Goal: Navigation & Orientation: Find specific page/section

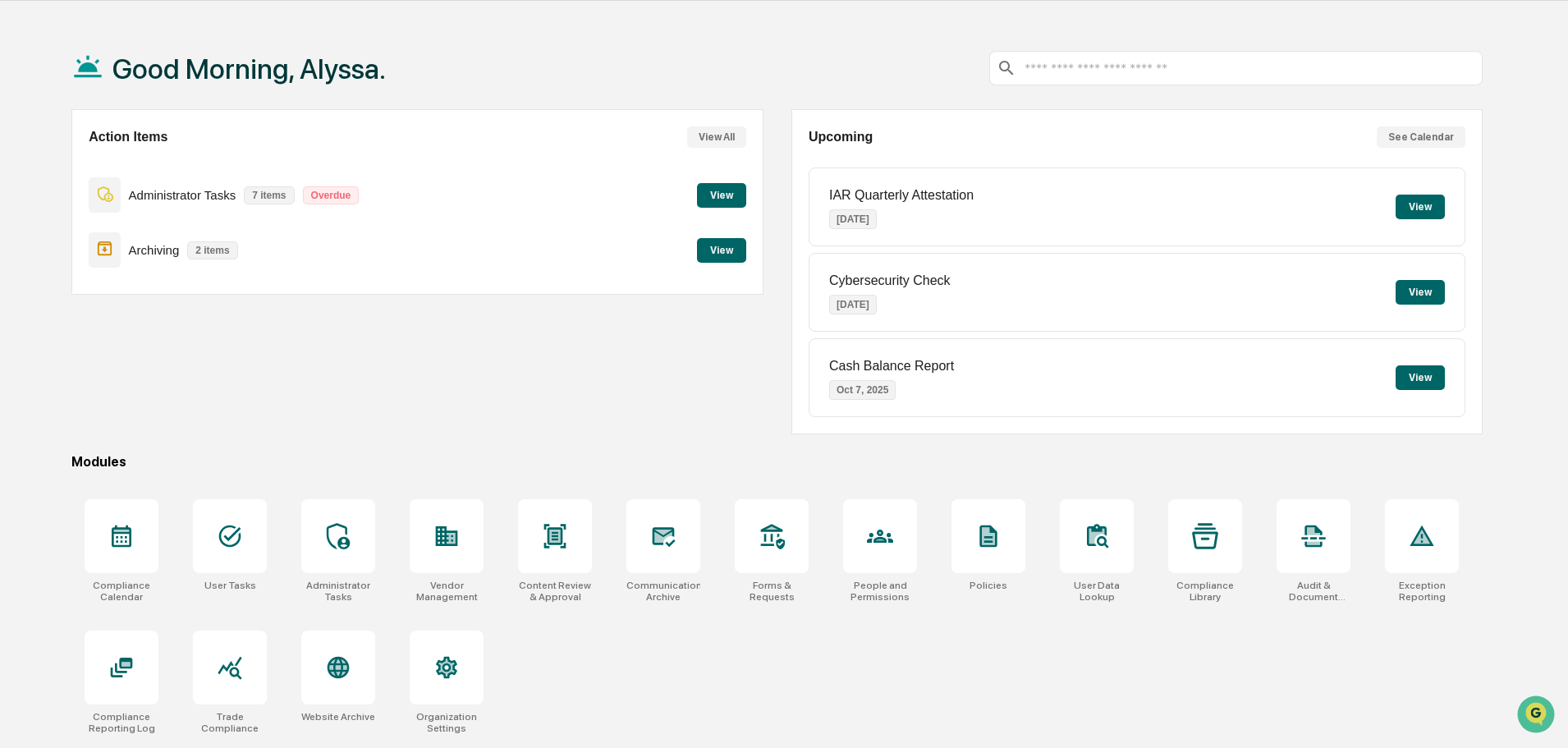
scroll to position [78, 0]
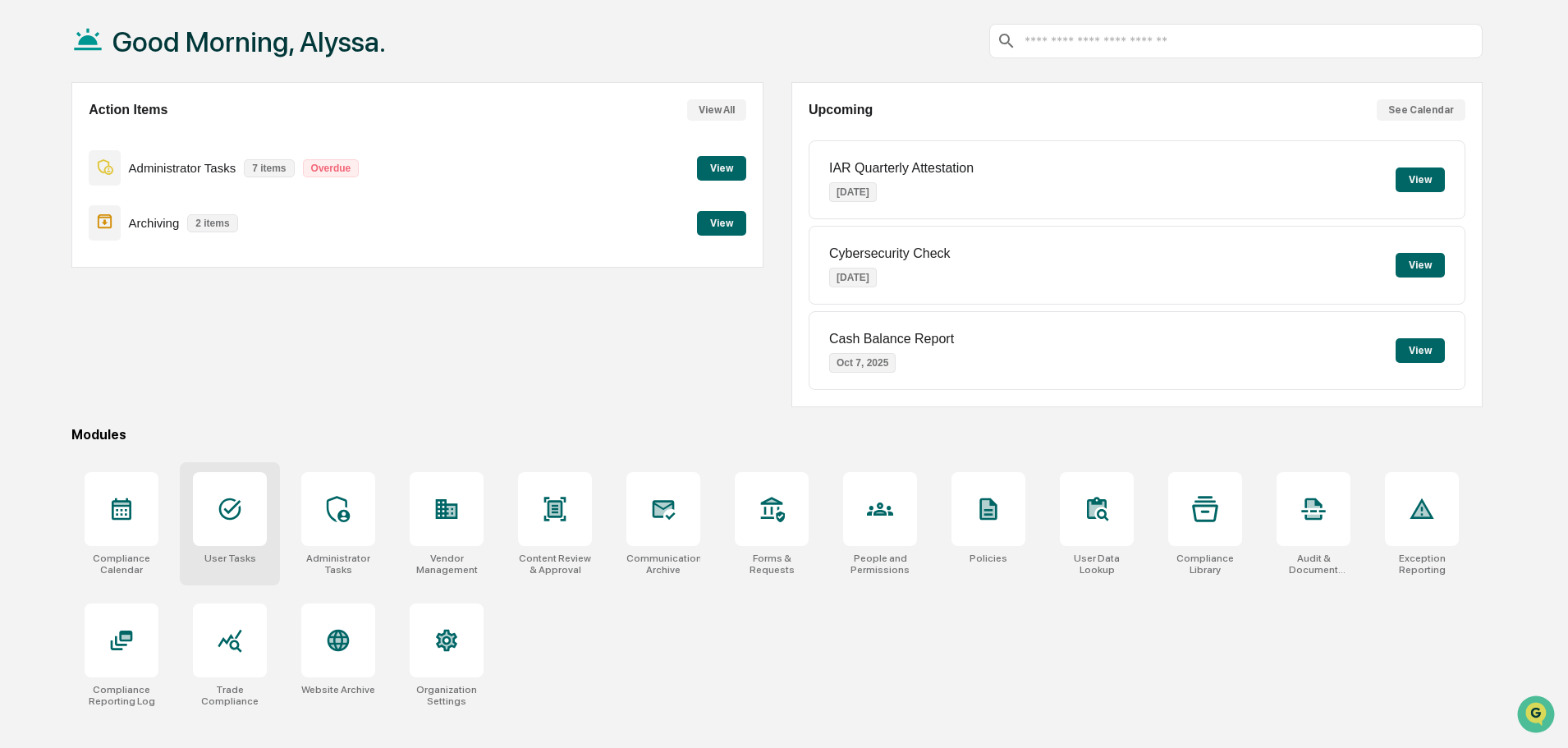
click at [250, 506] on div at bounding box center [230, 508] width 74 height 74
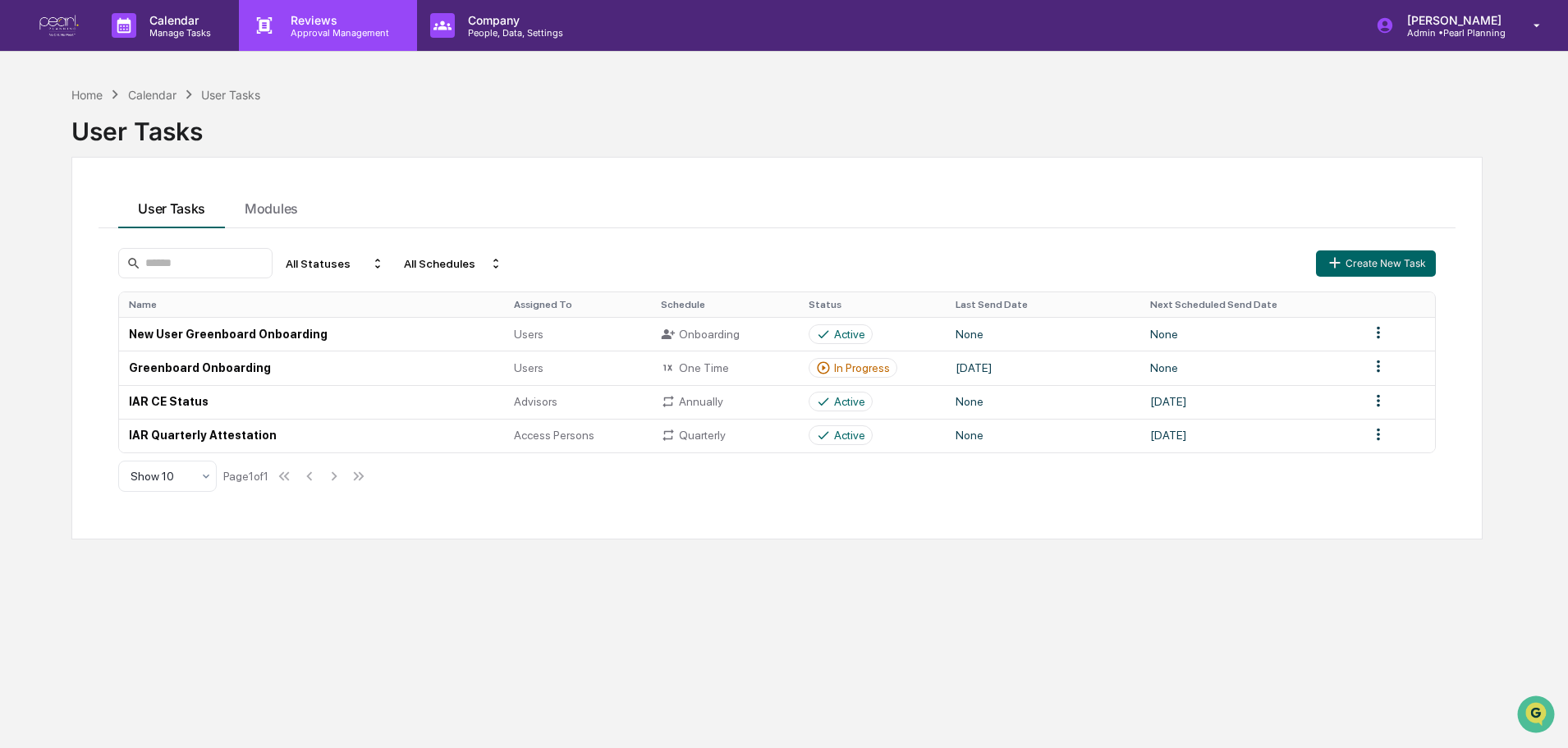
click at [315, 30] on p "Approval Management" at bounding box center [338, 33] width 120 height 12
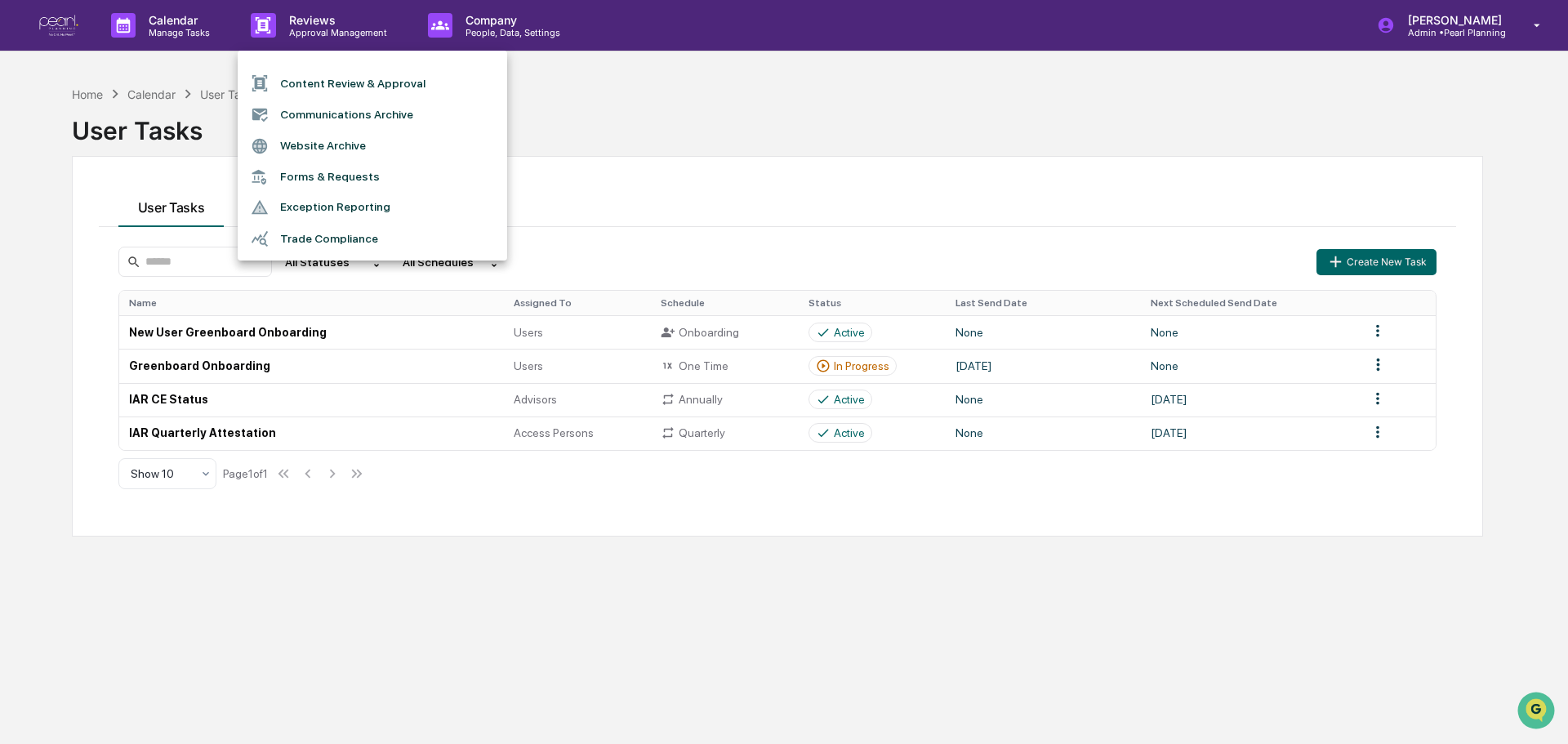
click at [485, 24] on div at bounding box center [784, 372] width 1568 height 744
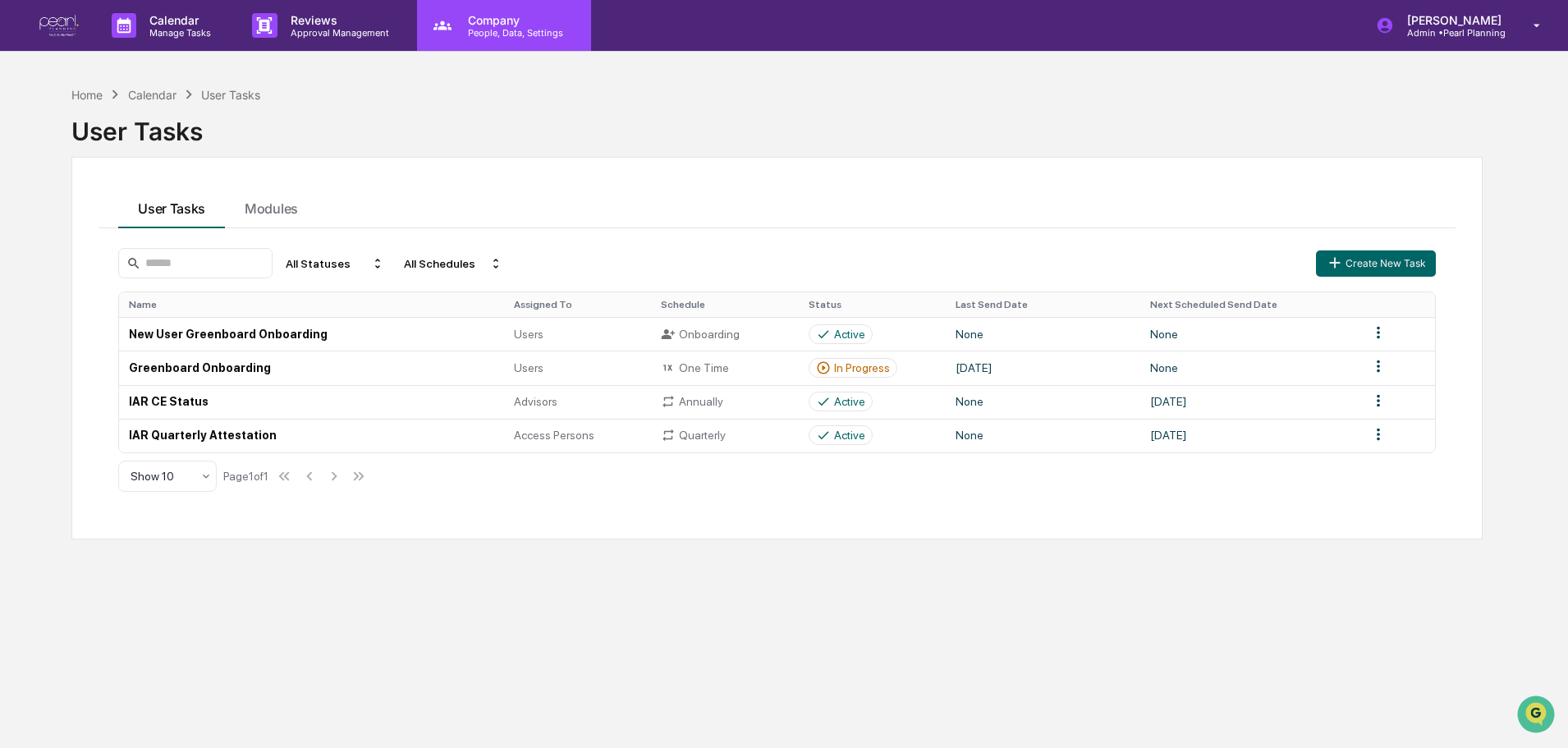
click at [489, 28] on p "People, Data, Settings" at bounding box center [513, 33] width 116 height 12
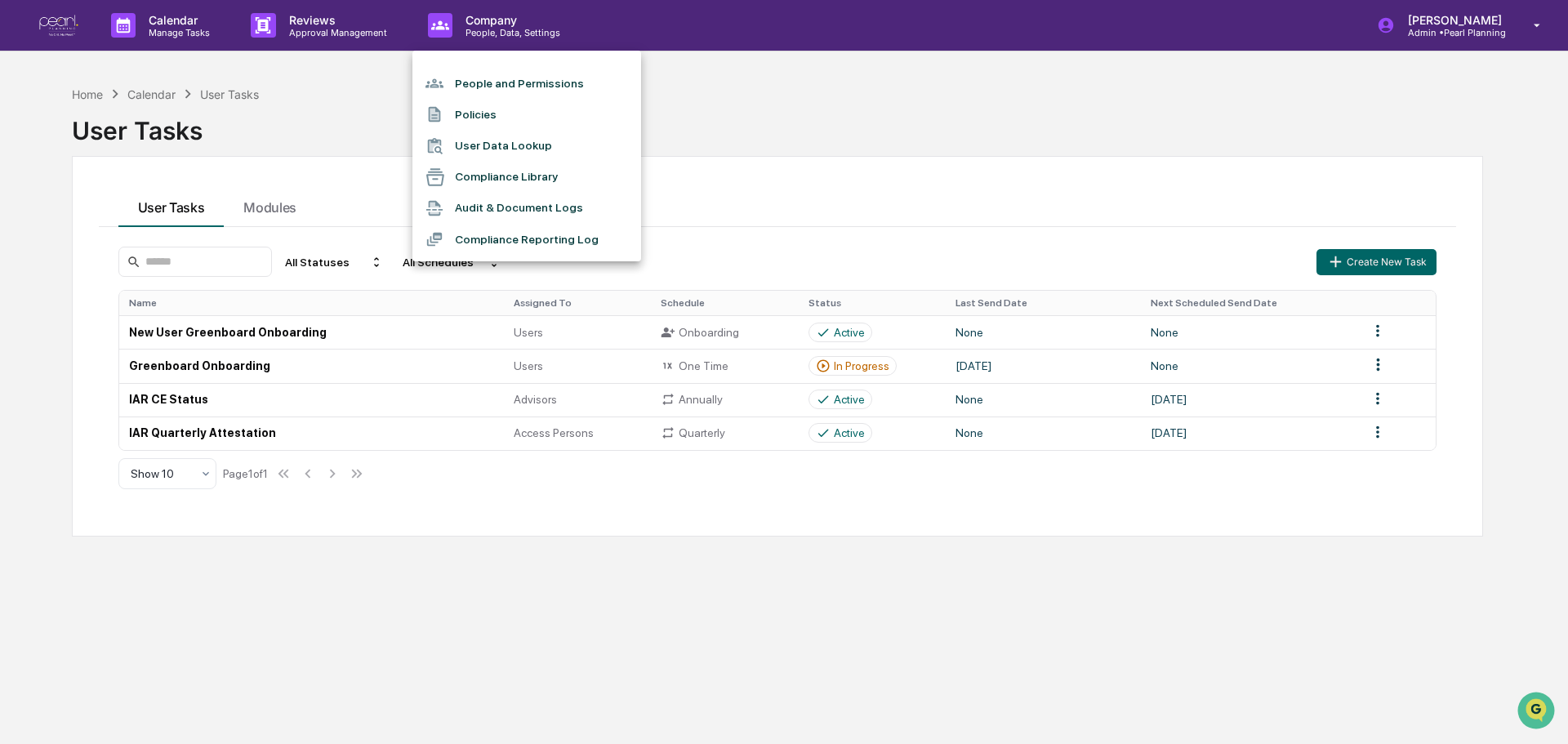
click at [499, 80] on li "People and Permissions" at bounding box center [526, 83] width 228 height 31
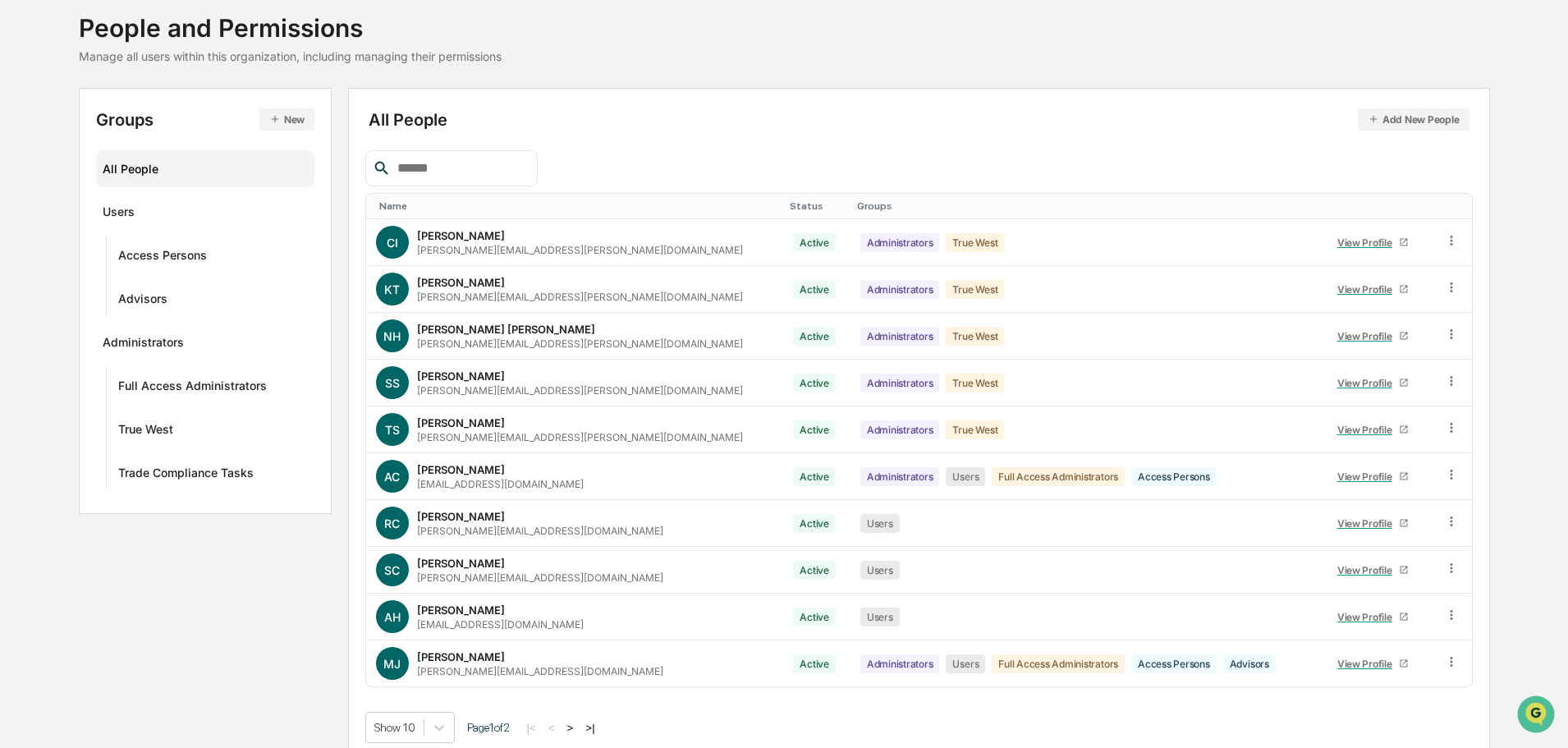
scroll to position [109, 0]
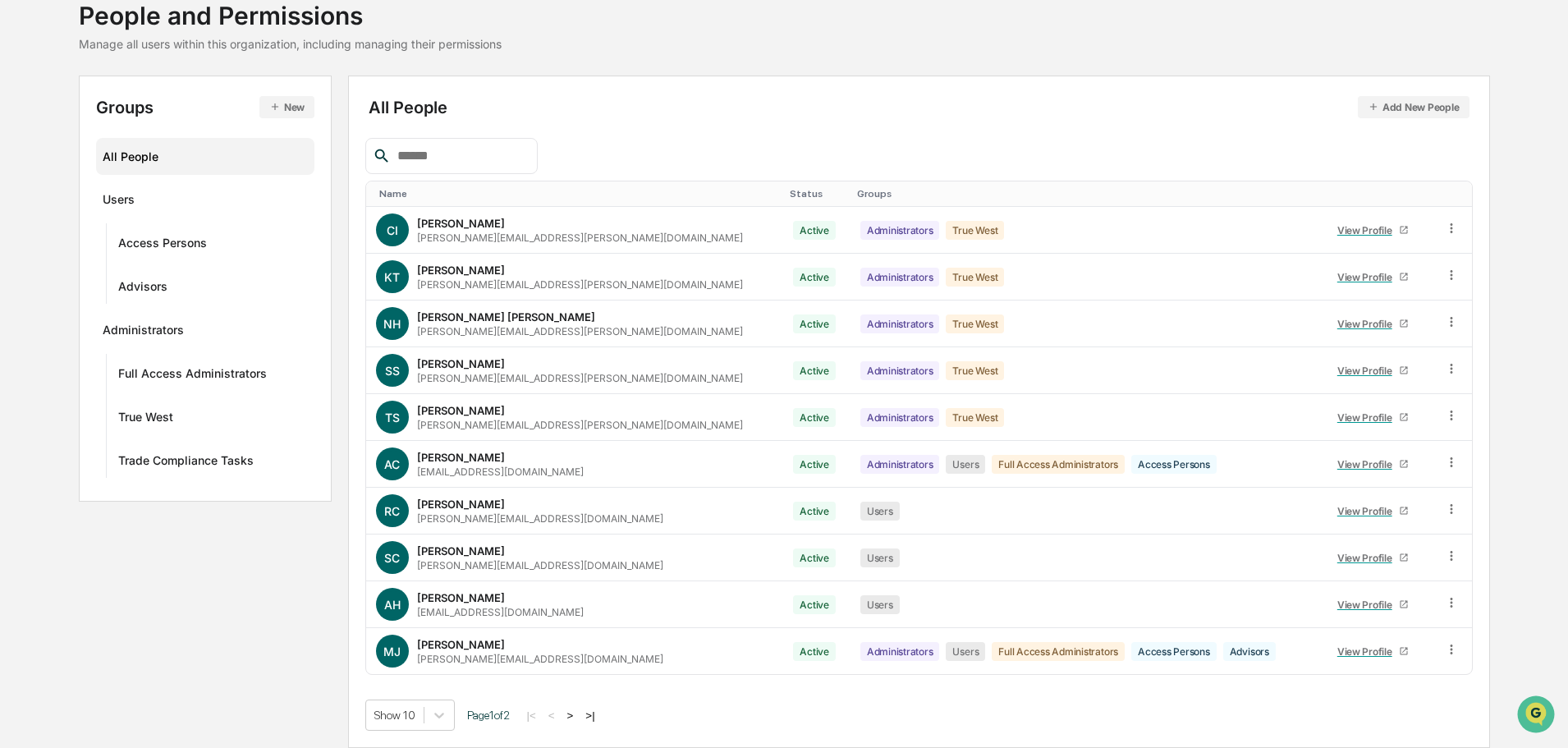
click at [578, 720] on button ">" at bounding box center [571, 715] width 16 height 14
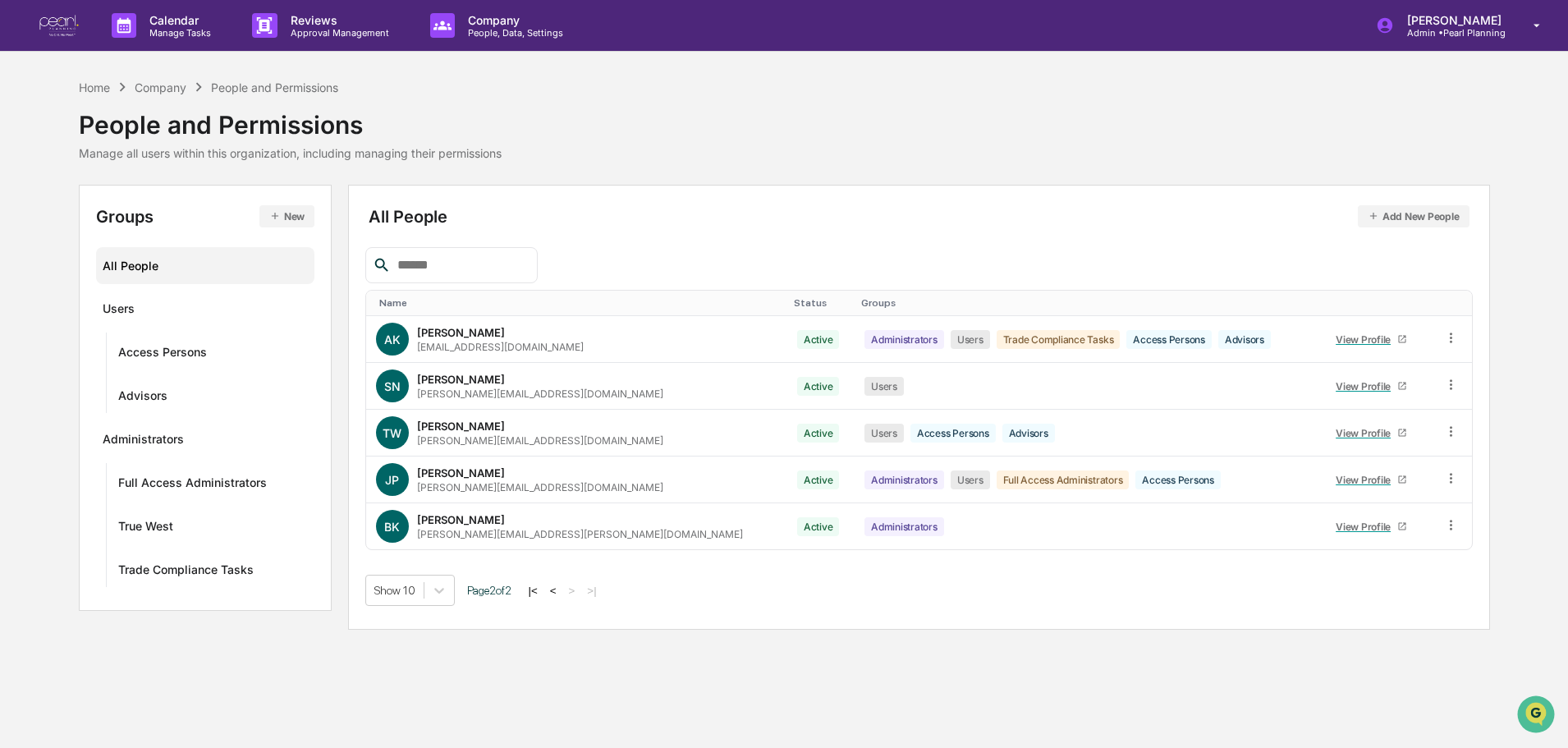
scroll to position [0, 0]
click at [562, 589] on button "<" at bounding box center [555, 590] width 16 height 14
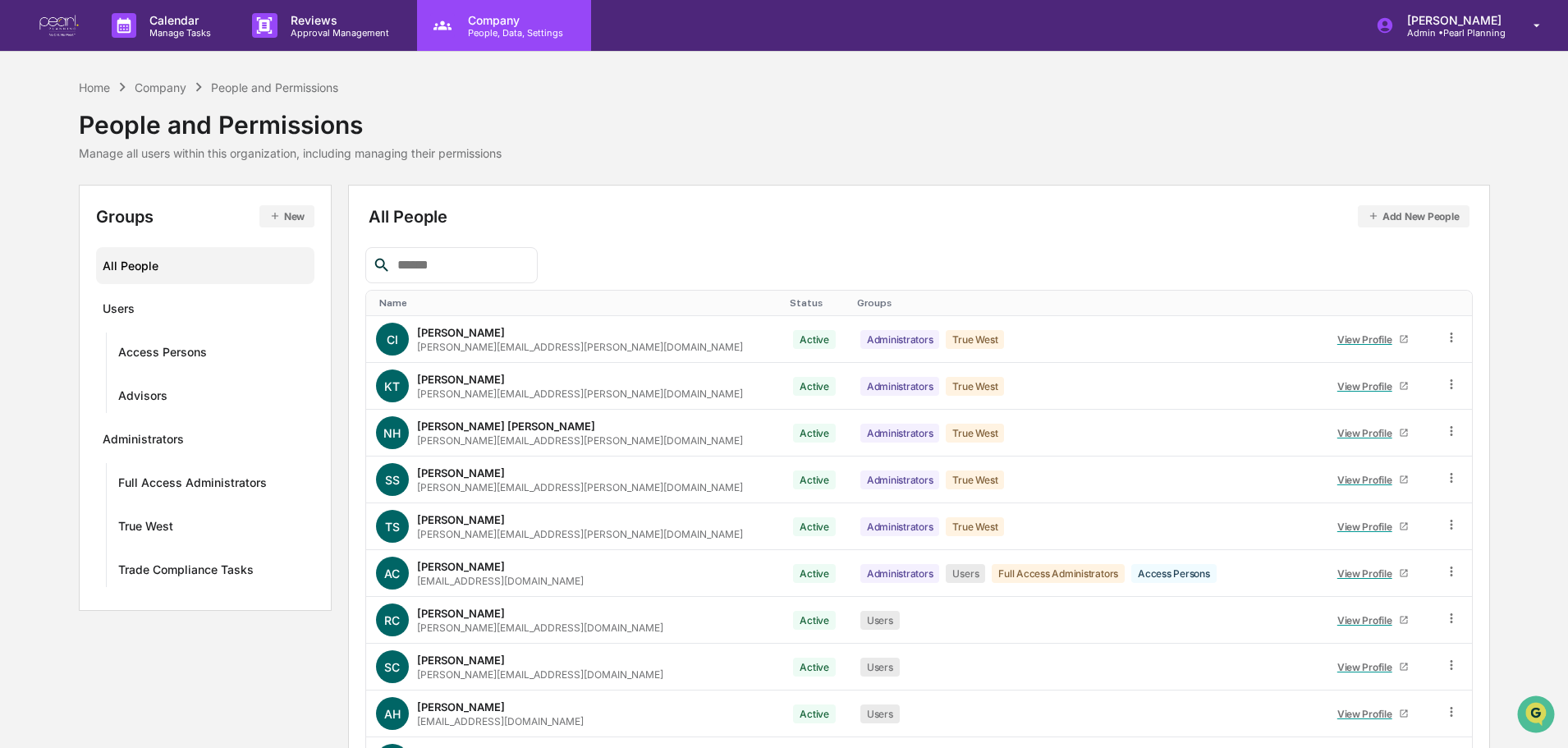
click at [498, 41] on div "Company People, Data, Settings" at bounding box center [505, 25] width 174 height 51
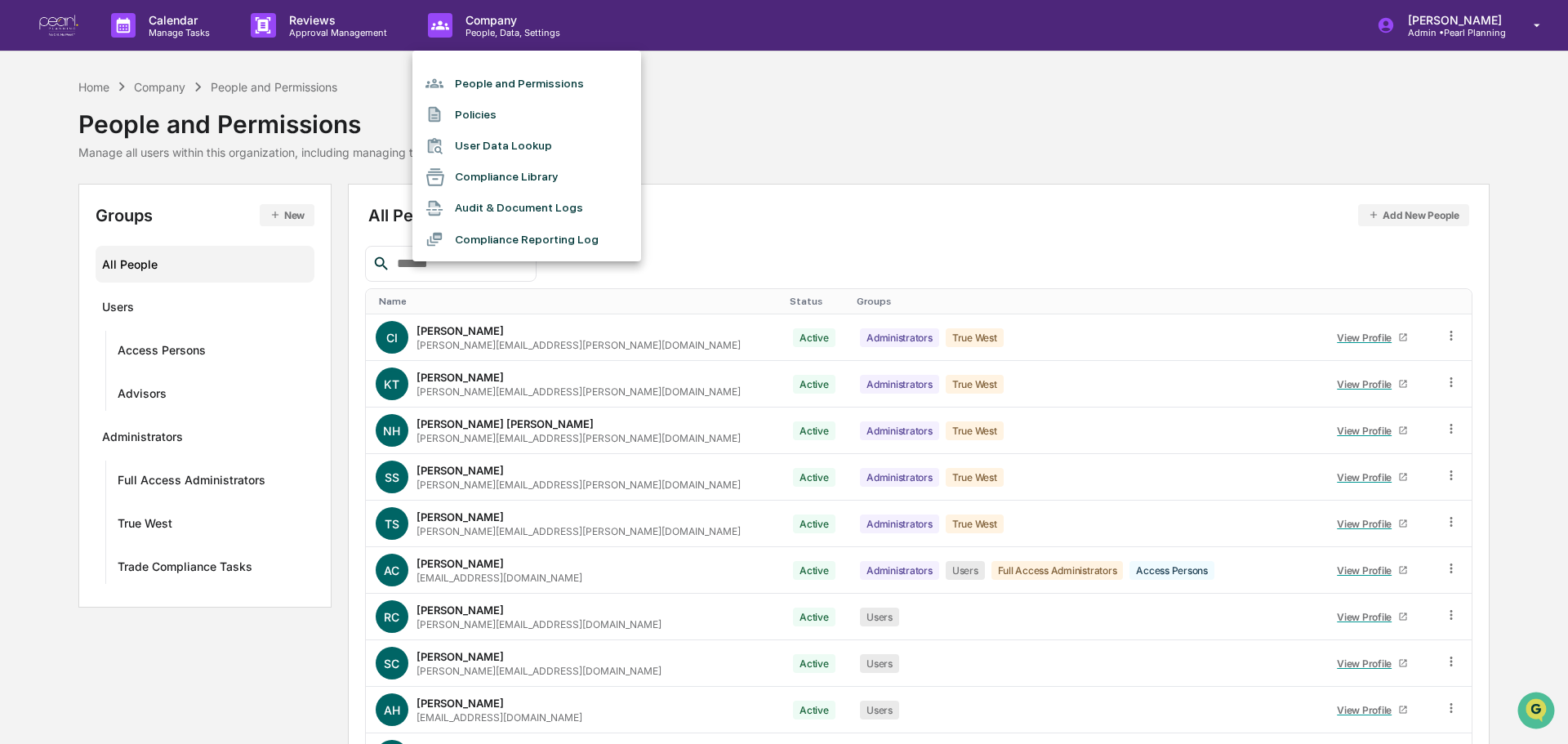
click at [181, 23] on div at bounding box center [784, 372] width 1568 height 744
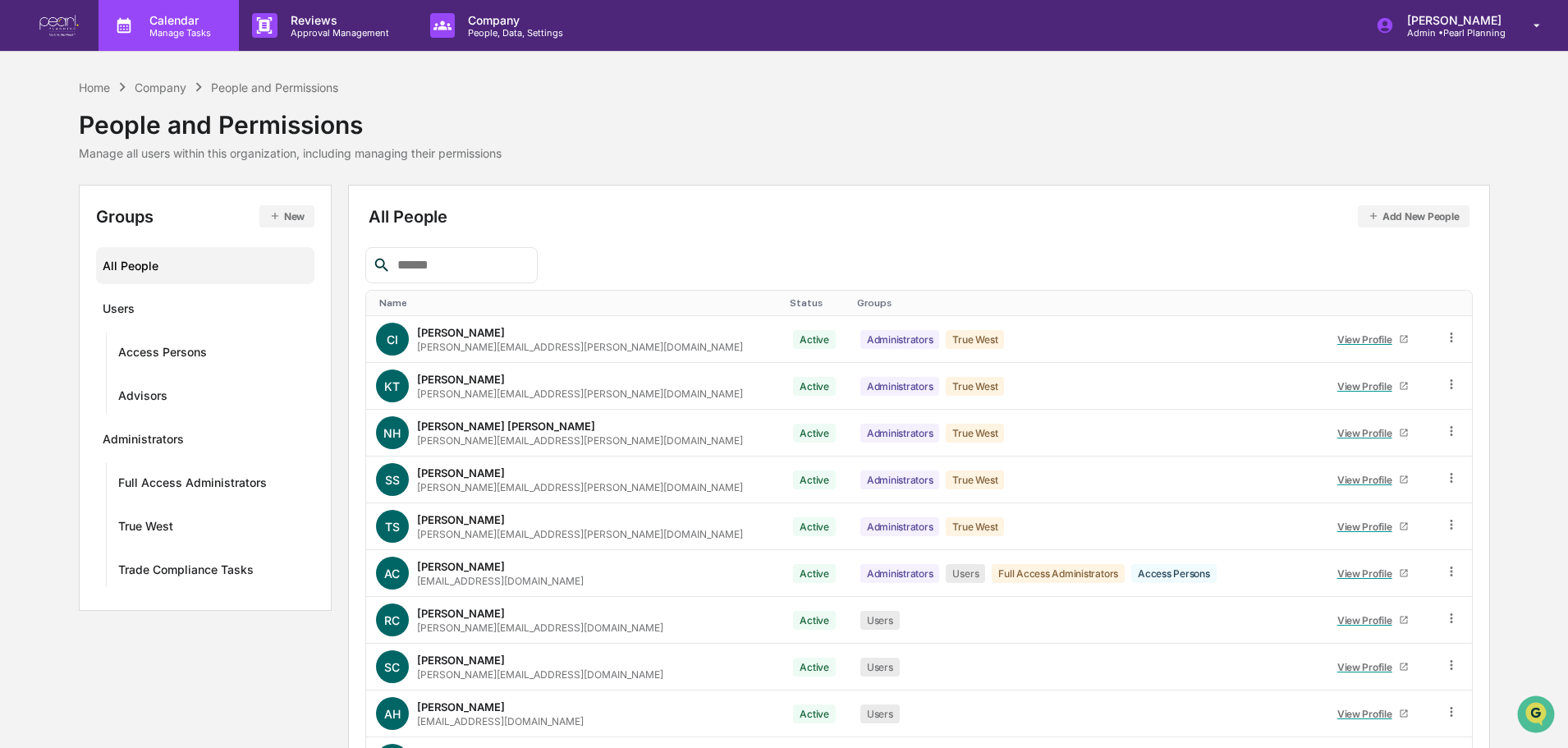
click at [179, 27] on p "Manage Tasks" at bounding box center [177, 33] width 83 height 12
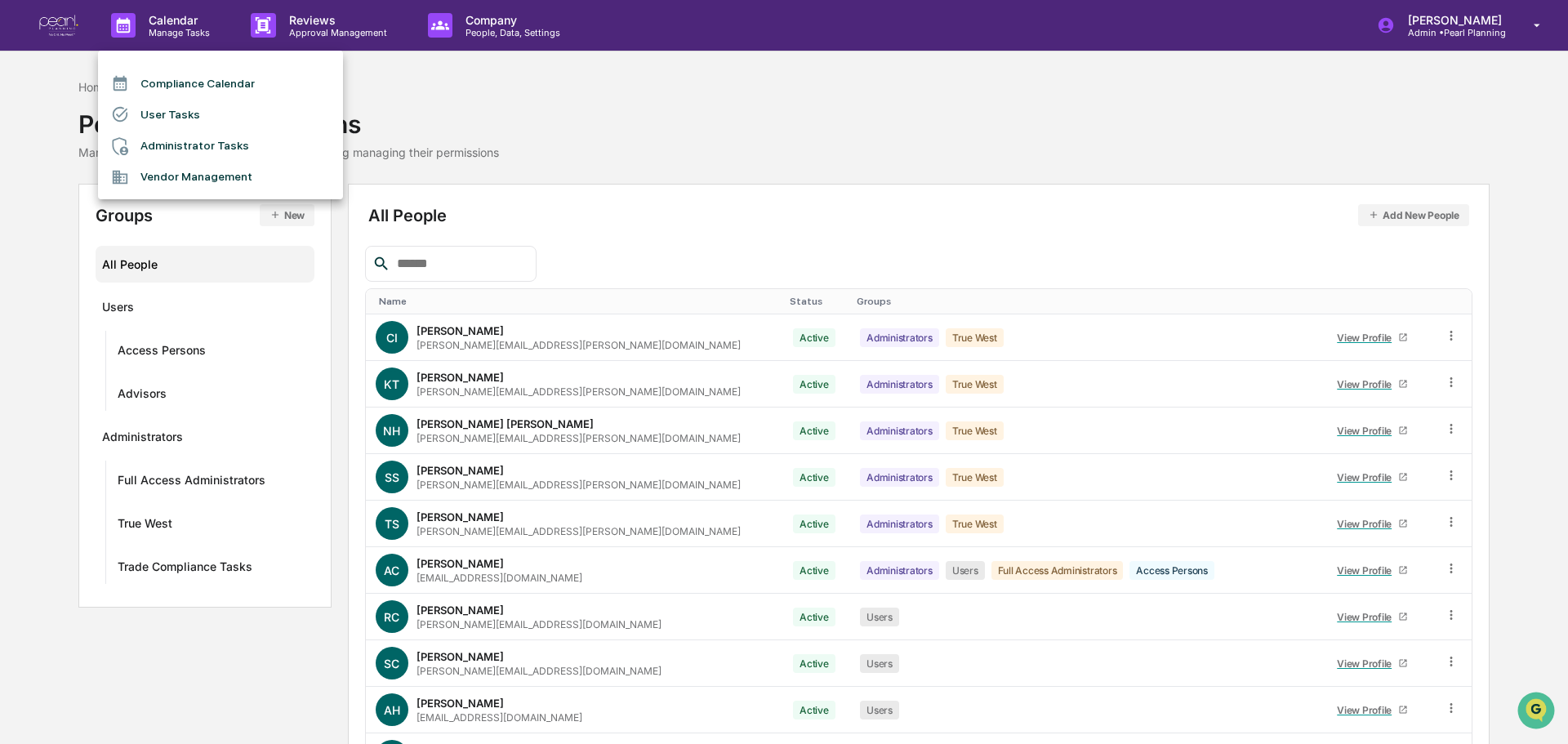
click at [324, 30] on div at bounding box center [784, 372] width 1568 height 744
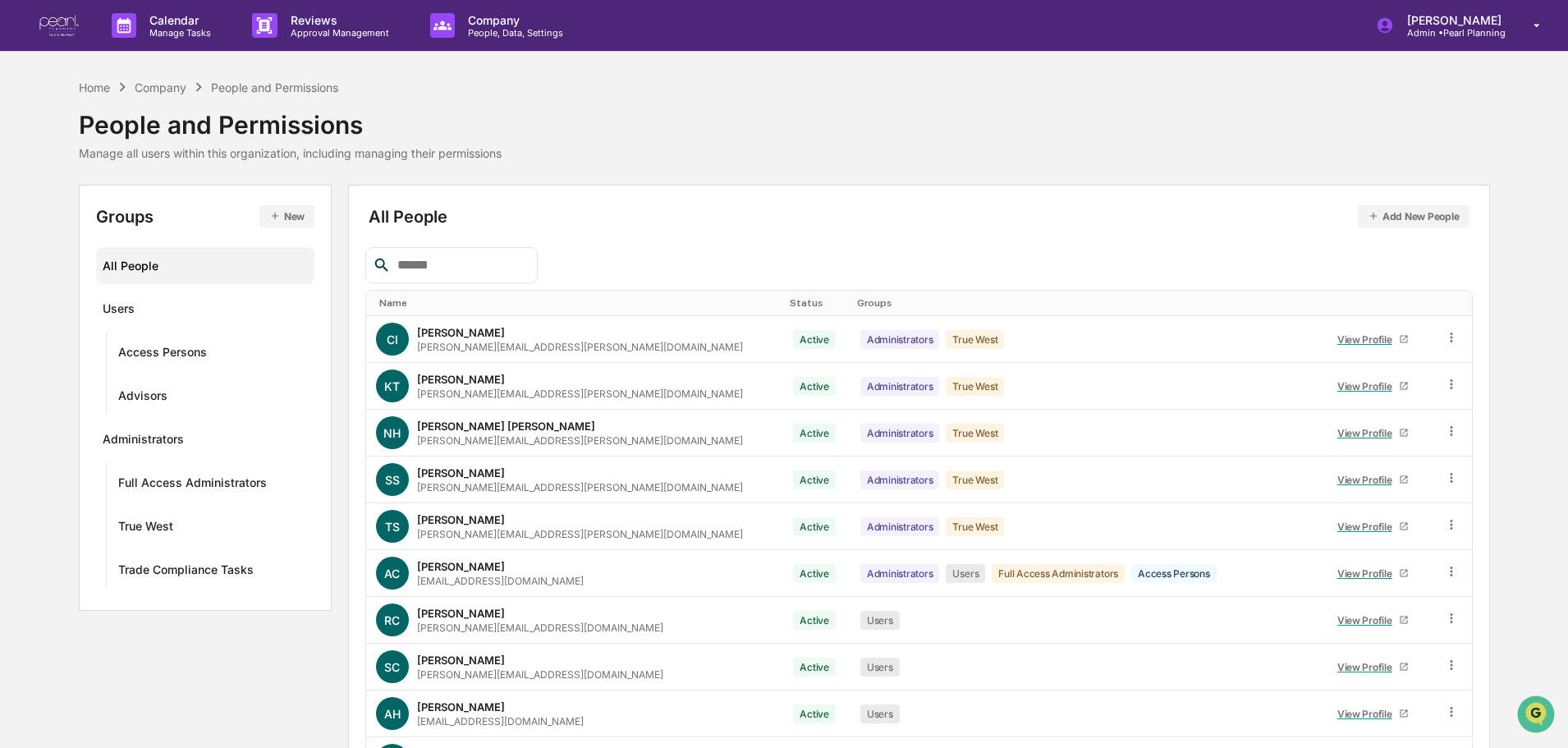
click at [326, 30] on p "Approval Management" at bounding box center [338, 33] width 120 height 12
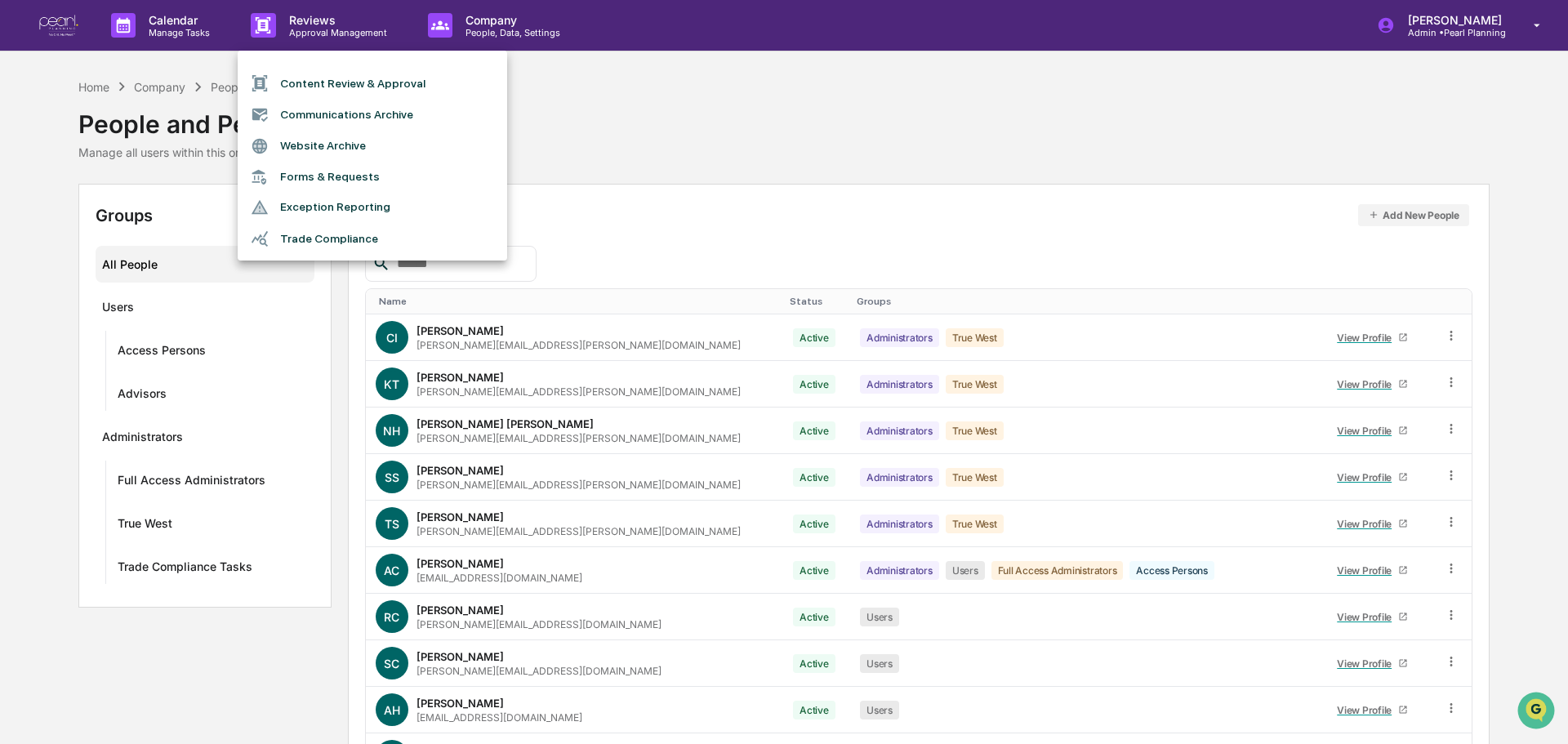
click at [328, 107] on li "Communications Archive" at bounding box center [372, 114] width 270 height 31
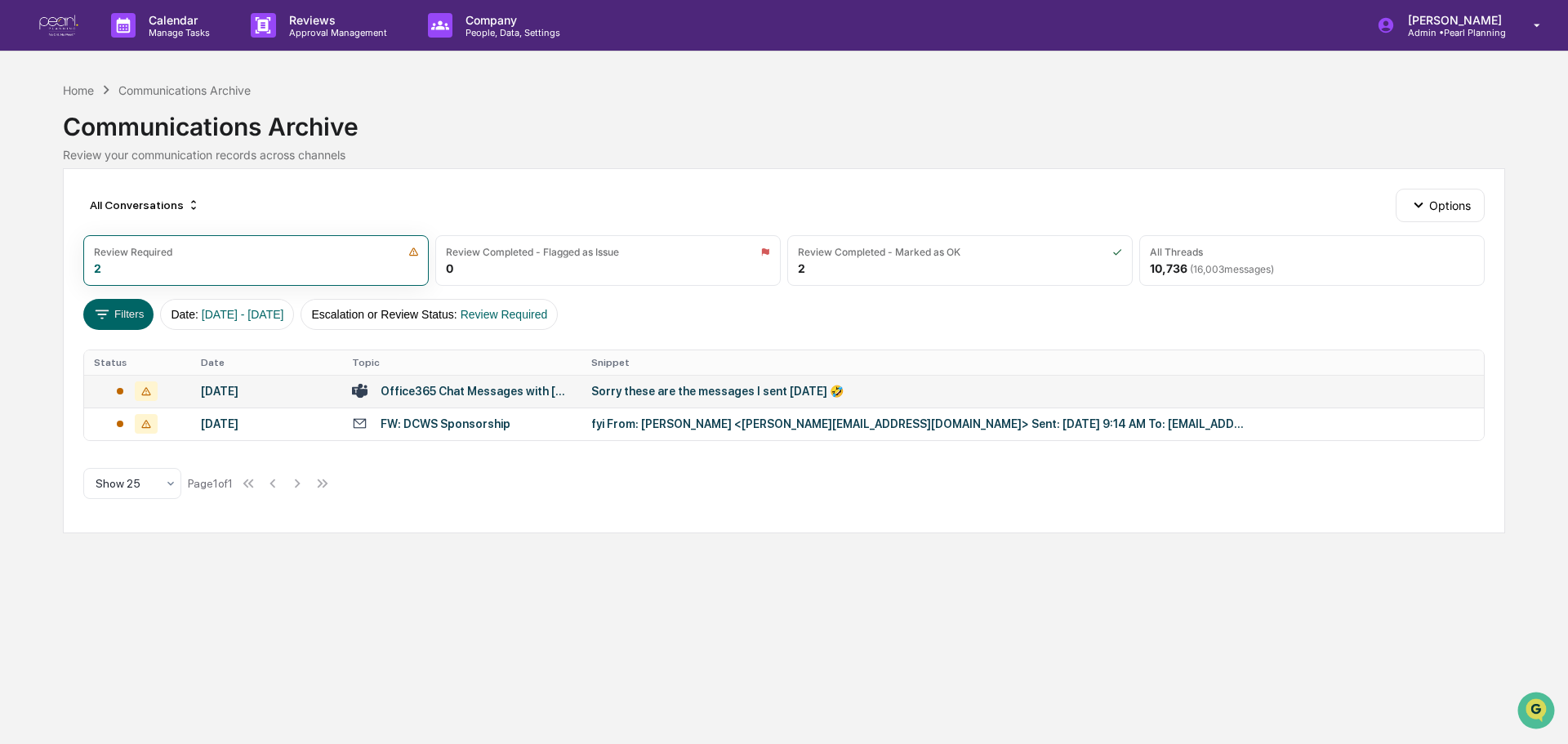
click at [661, 390] on div "Sorry these are the messages I sent [DATE] 🤣" at bounding box center [918, 391] width 654 height 13
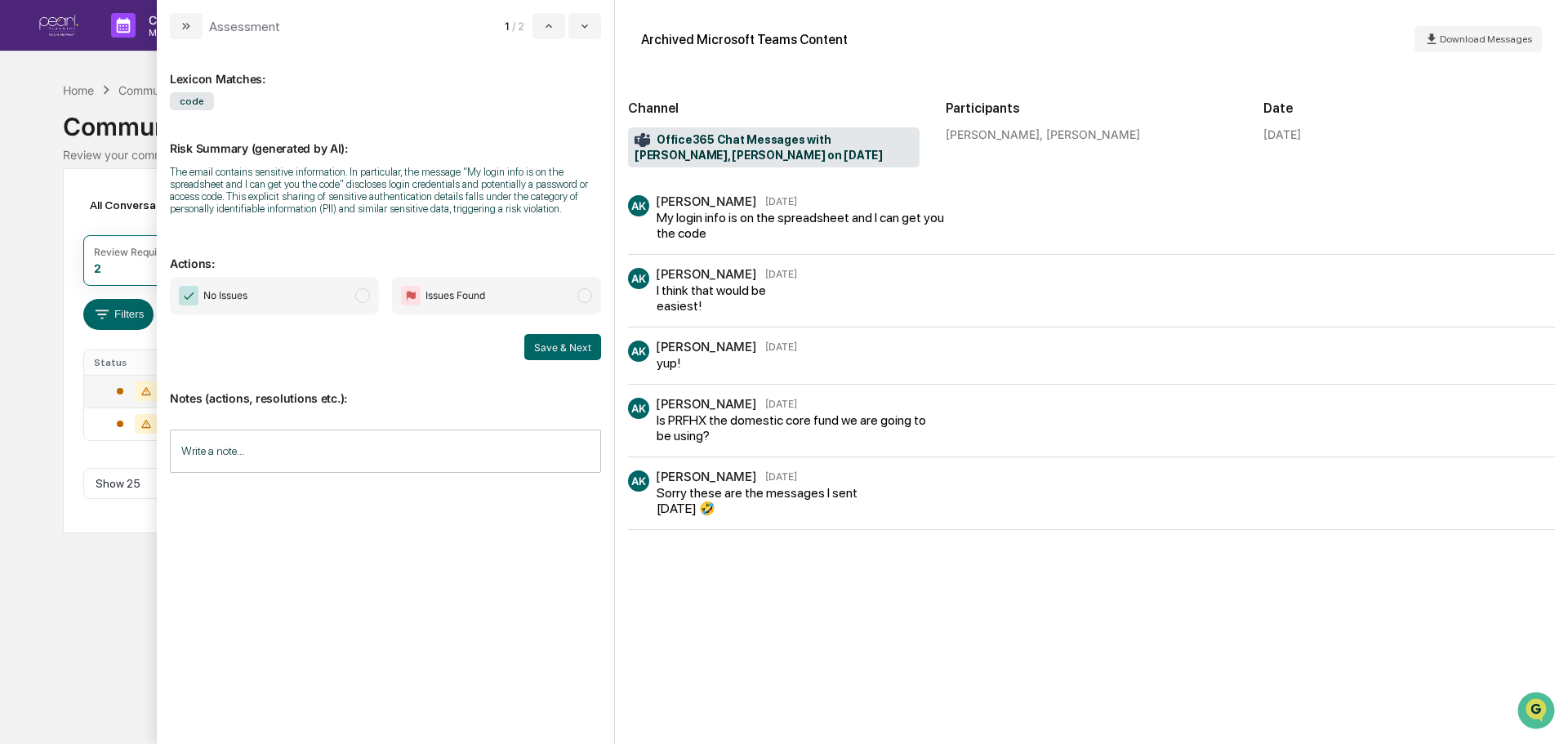
click at [56, 362] on div "Calendar Manage Tasks Reviews Approval Management Company People, Data, Setting…" at bounding box center [784, 372] width 1568 height 744
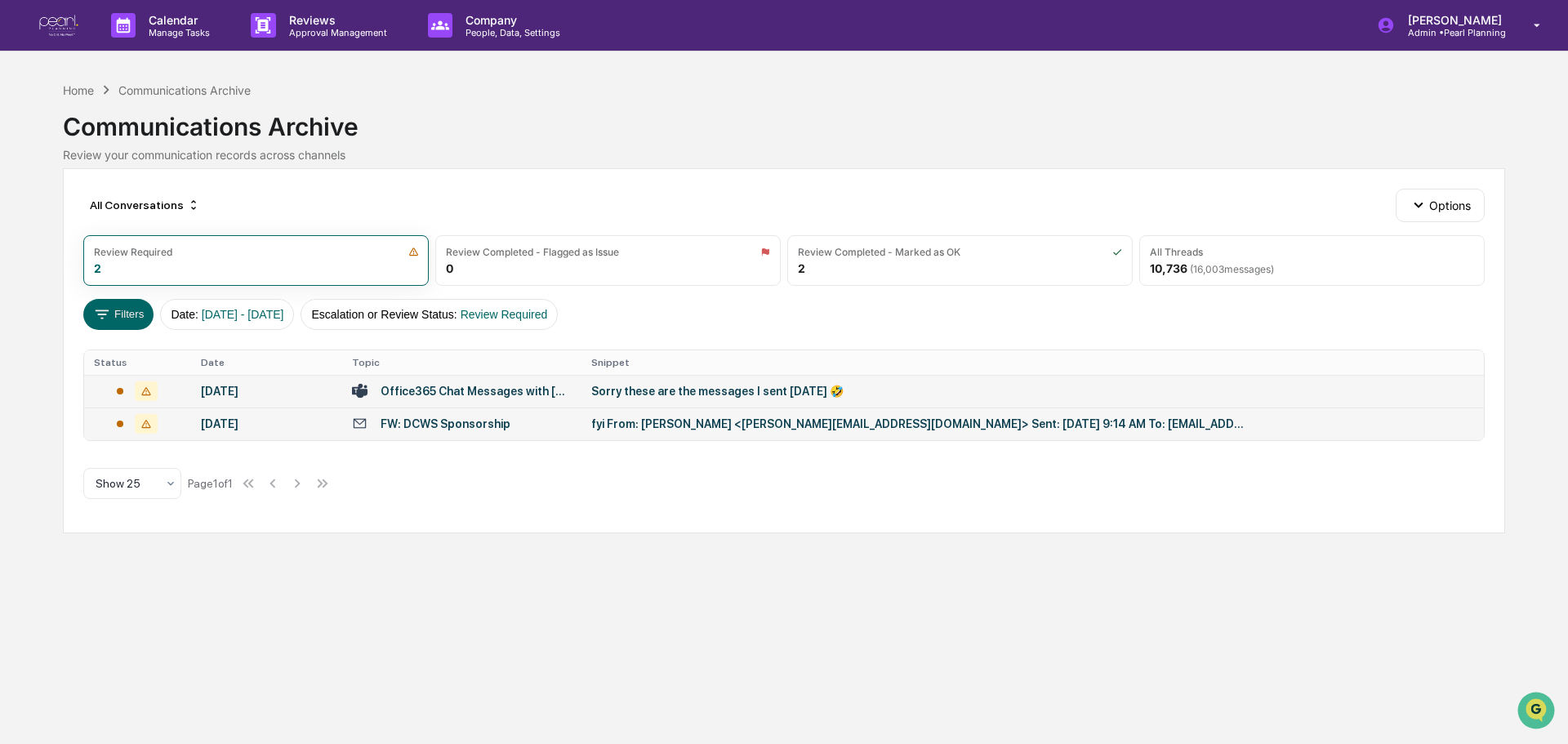
click at [626, 430] on div "fyi From: [PERSON_NAME] <[PERSON_NAME][EMAIL_ADDRESS][DOMAIN_NAME]> Sent: [DATE…" at bounding box center [918, 423] width 654 height 13
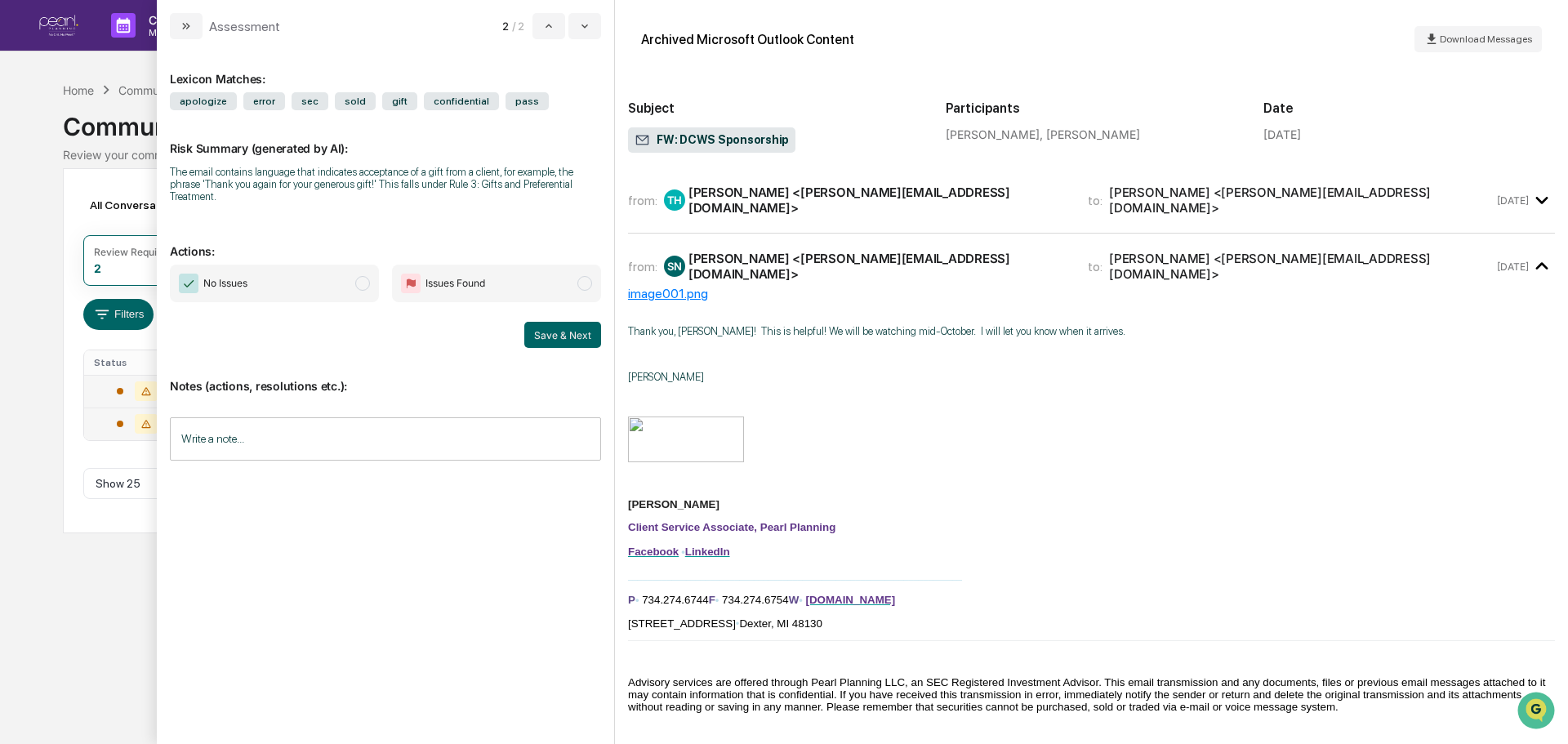
click at [39, 536] on div "Calendar Manage Tasks Reviews Approval Management Company People, Data, Setting…" at bounding box center [784, 372] width 1568 height 744
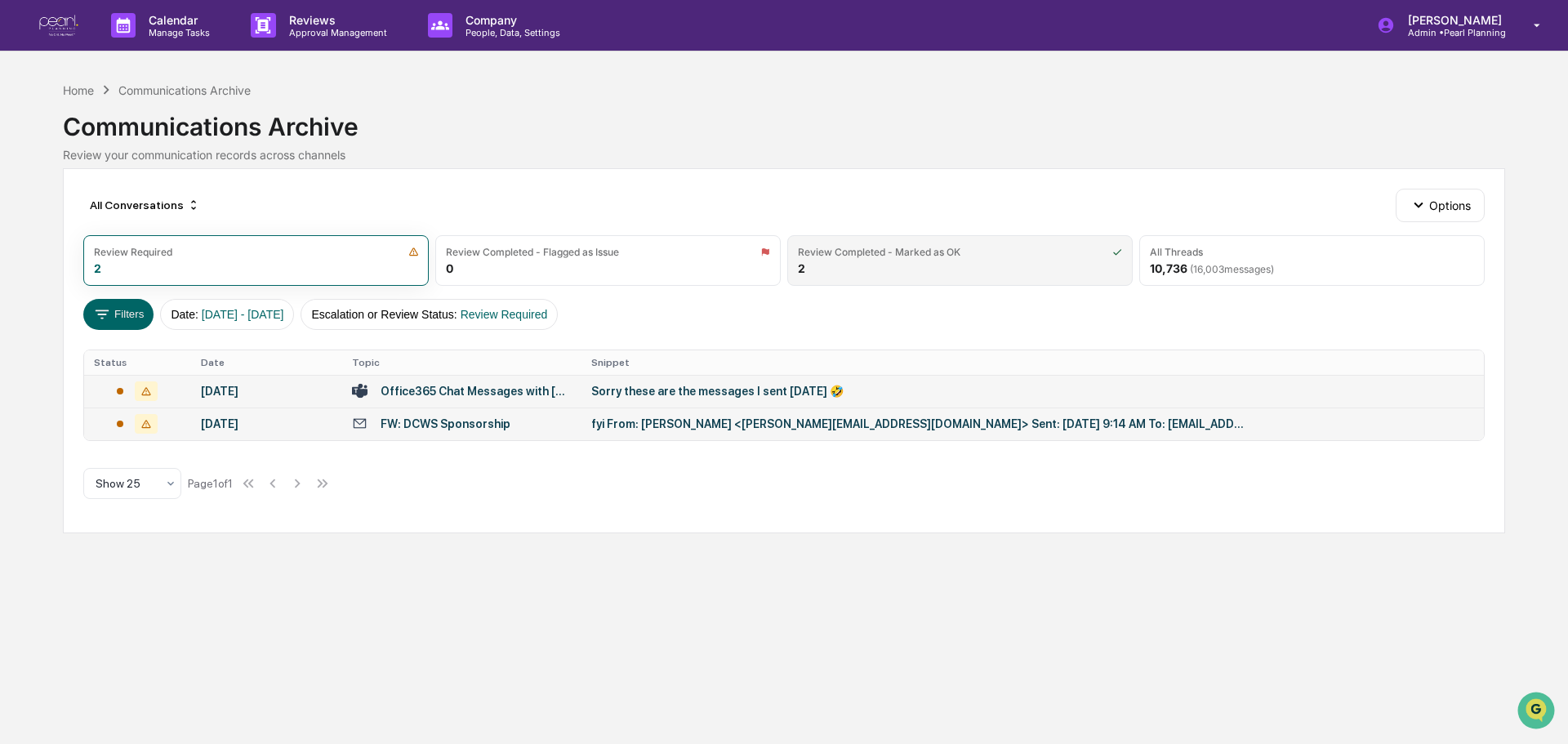
click at [863, 265] on div "Review Completed - Marked as OK 2" at bounding box center [960, 261] width 346 height 51
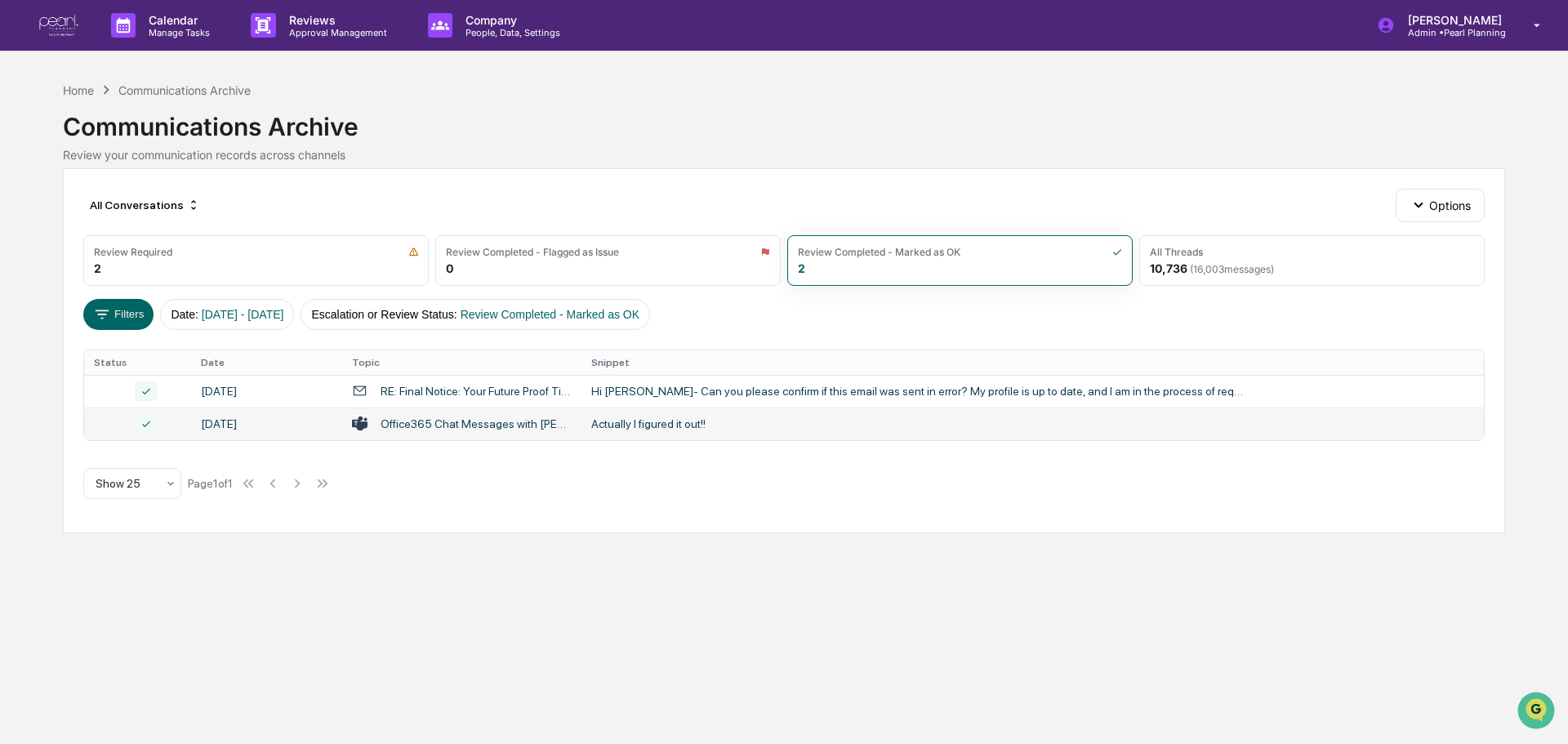
click at [465, 432] on td "Office365 Chat Messages with [PERSON_NAME], [PERSON_NAME], [PERSON_NAME] on [DA…" at bounding box center [461, 423] width 239 height 33
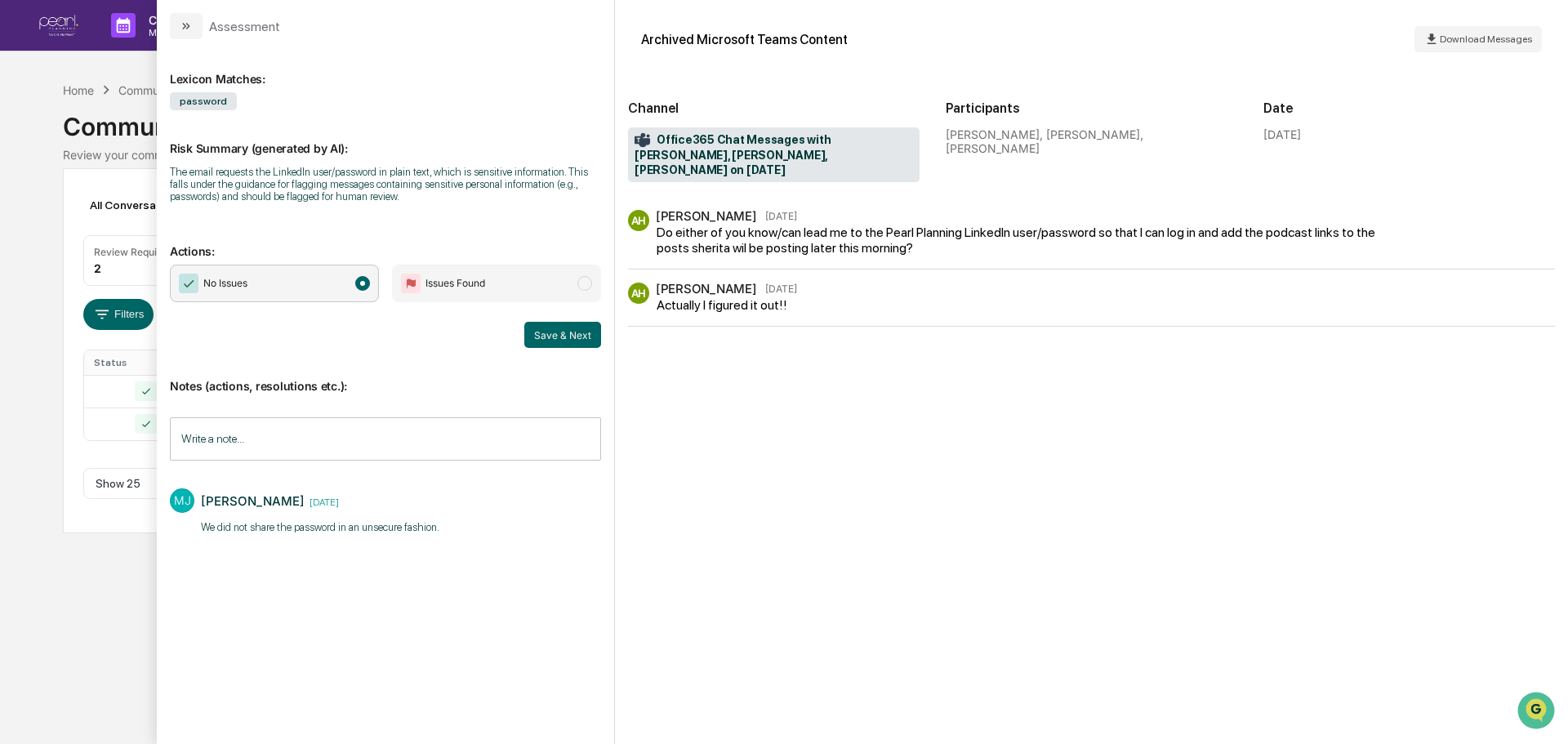
click at [33, 573] on div "Calendar Manage Tasks Reviews Approval Management Company People, Data, Setting…" at bounding box center [784, 372] width 1568 height 744
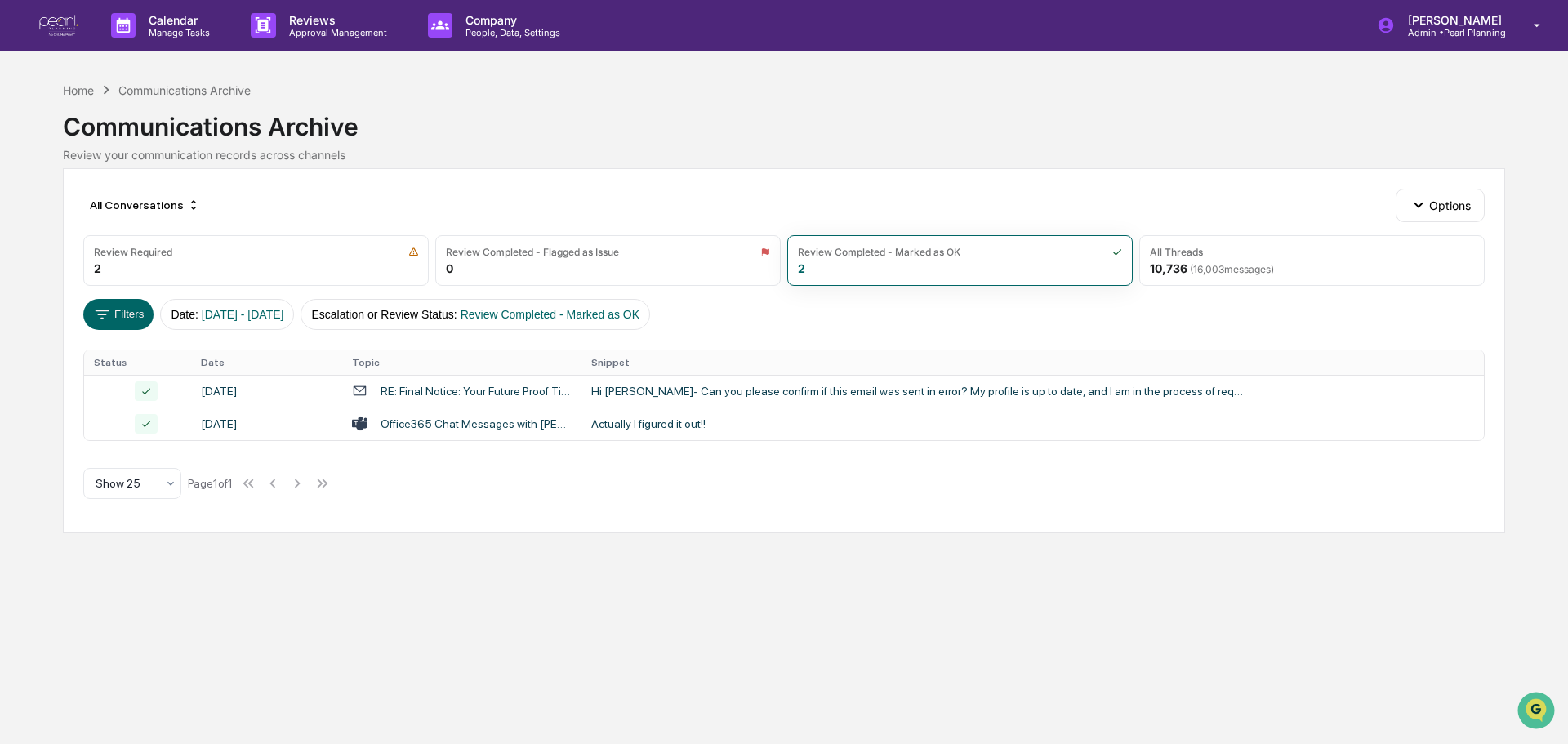
click at [178, 289] on div "All Conversations Options Review Required 2 Review Completed - Flagged as Issue…" at bounding box center [784, 350] width 1443 height 365
click at [181, 271] on div "Review Required 2" at bounding box center [255, 261] width 346 height 51
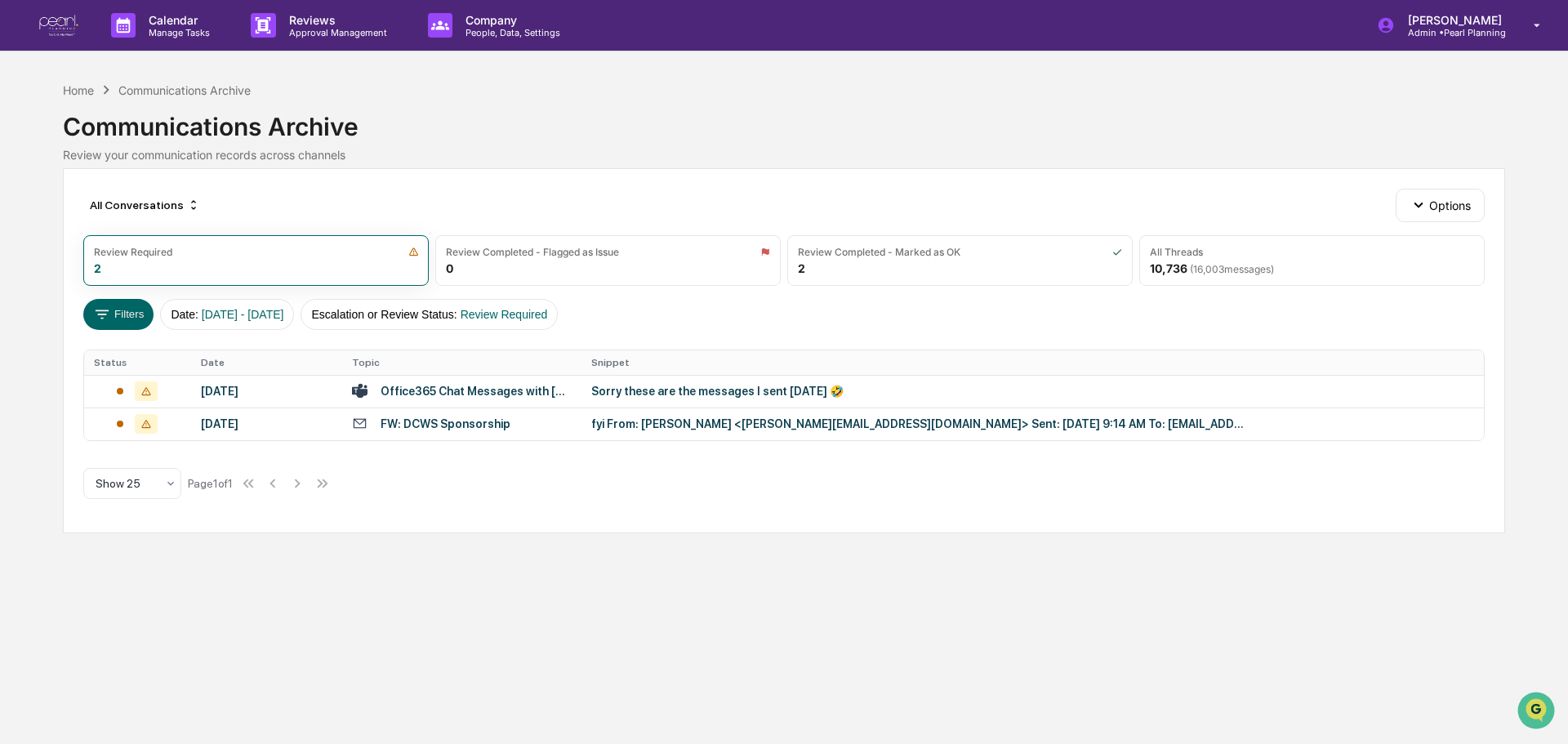
click at [493, 54] on div "Calendar Manage Tasks Reviews Approval Management Company People, Data, Setting…" at bounding box center [784, 372] width 1568 height 744
click at [493, 36] on p "People, Data, Settings" at bounding box center [510, 33] width 116 height 12
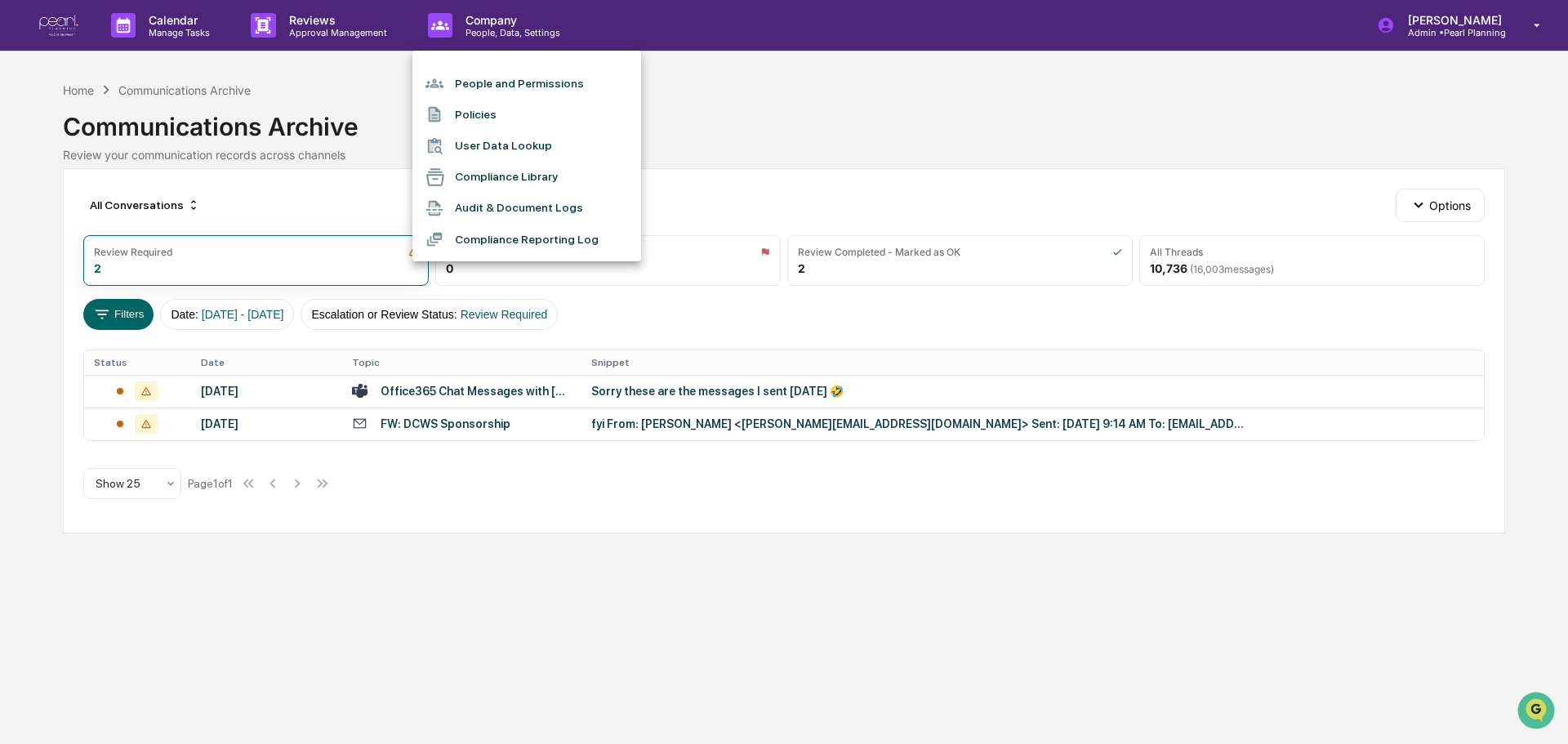
click at [125, 20] on div at bounding box center [784, 372] width 1568 height 744
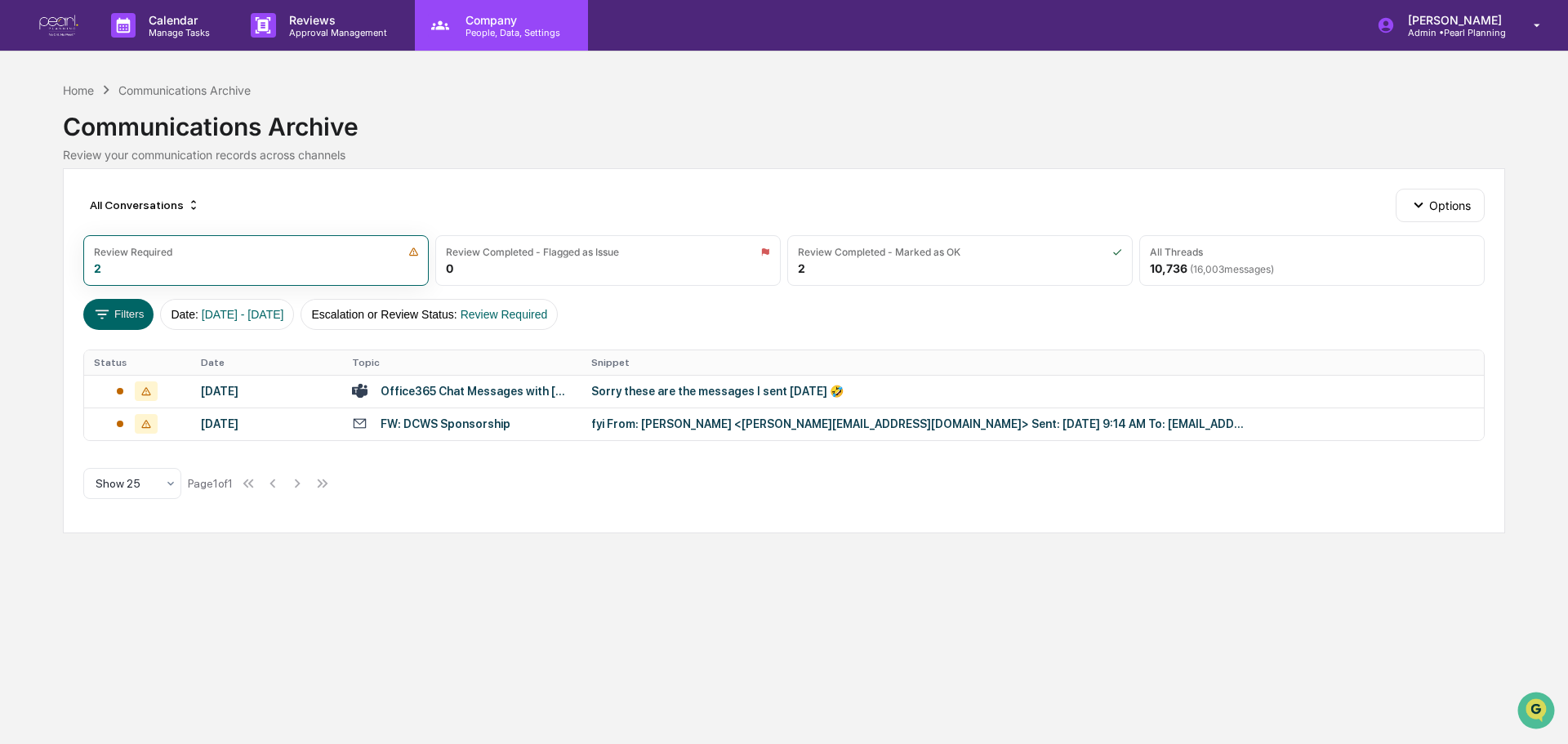
click at [520, 28] on p "People, Data, Settings" at bounding box center [510, 33] width 116 height 12
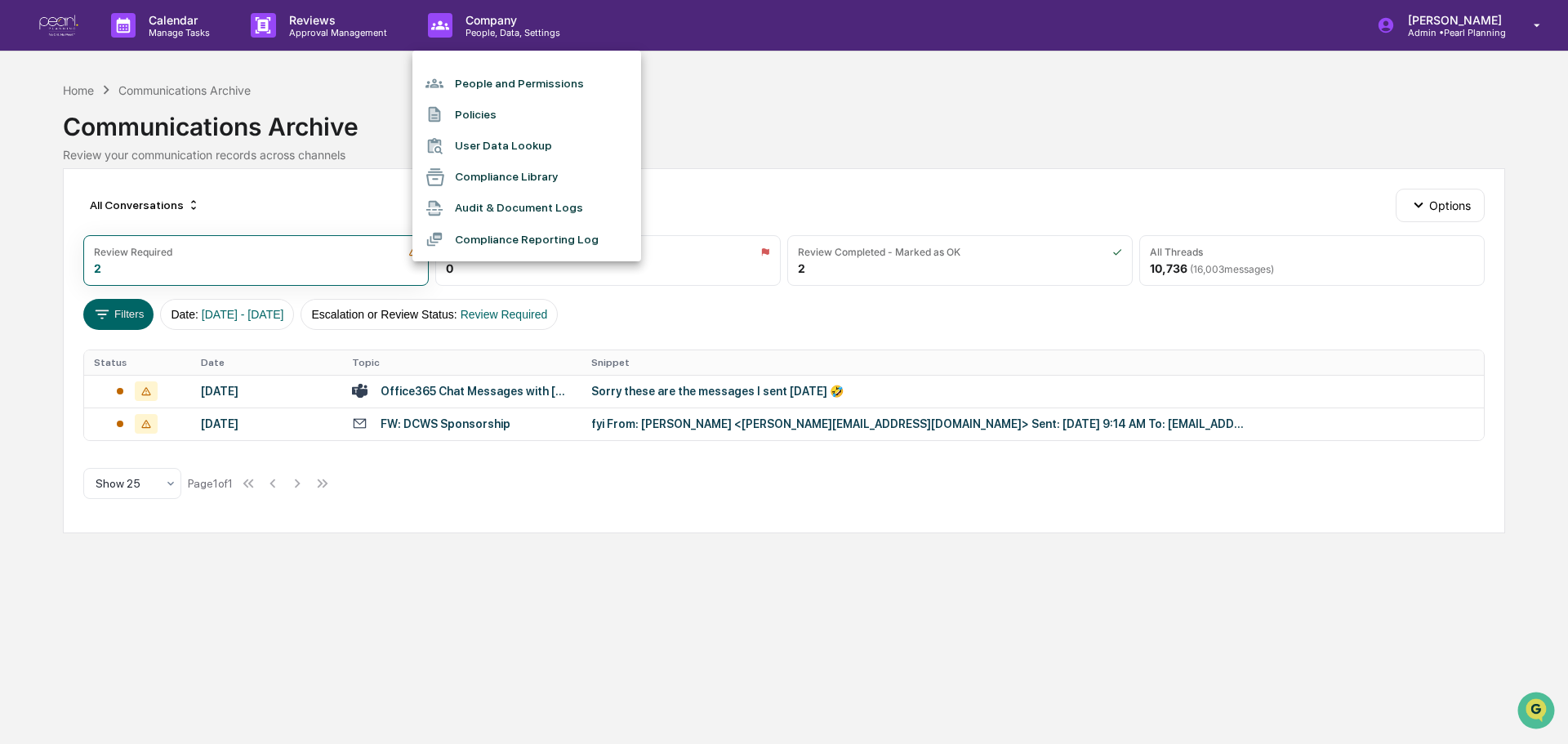
click at [162, 14] on div at bounding box center [784, 372] width 1568 height 744
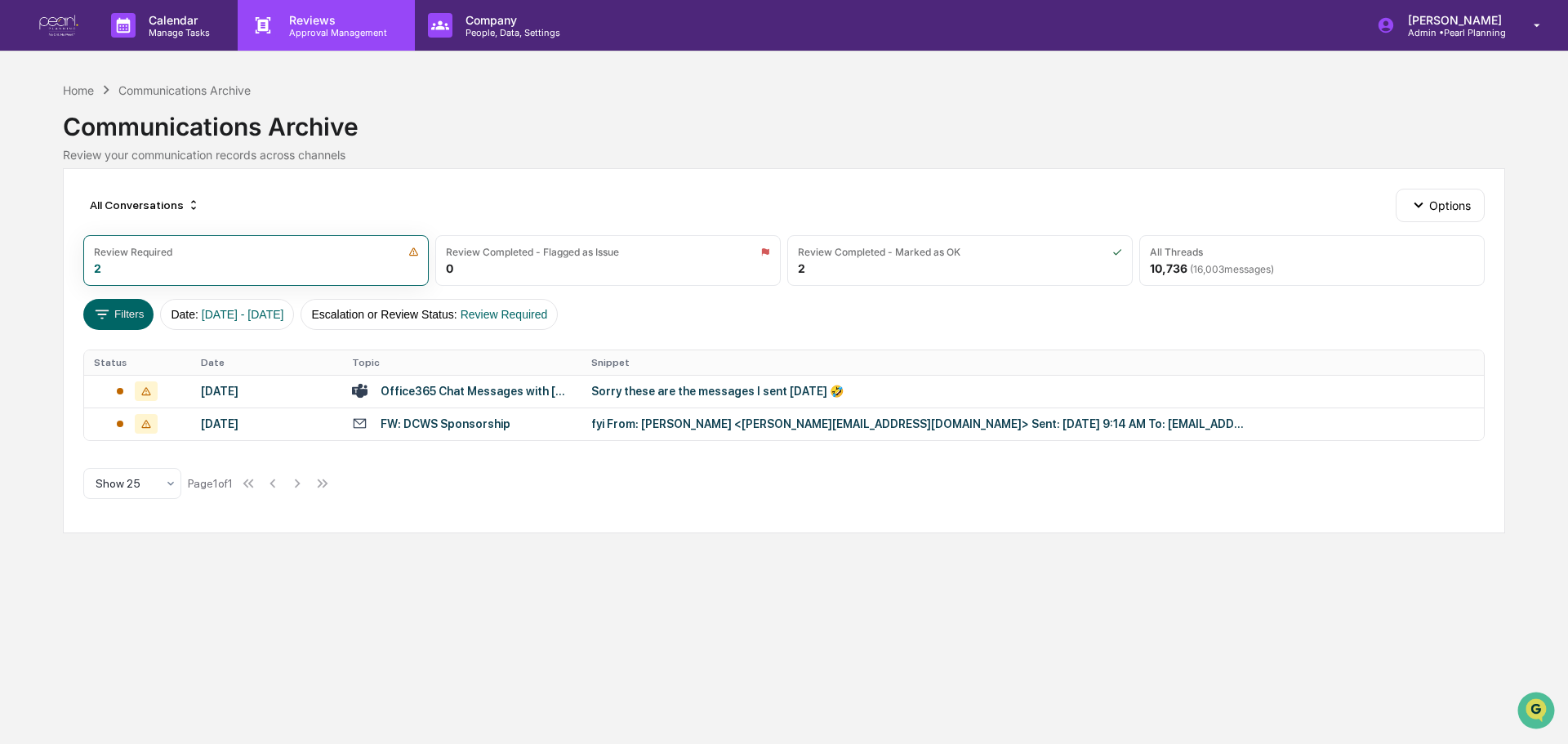
click at [325, 20] on p "Reviews" at bounding box center [336, 19] width 119 height 14
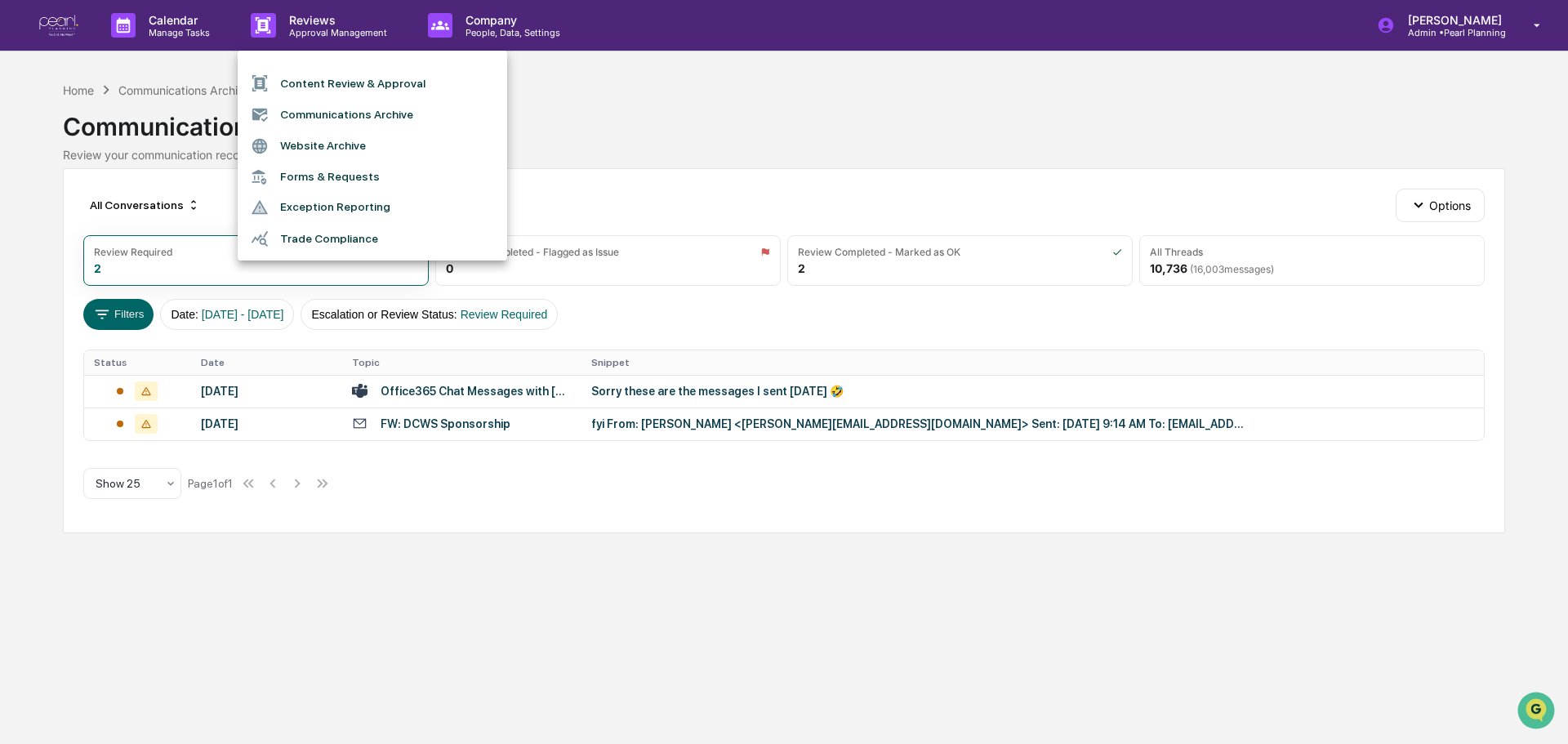
click at [340, 152] on li "Website Archive" at bounding box center [372, 146] width 270 height 31
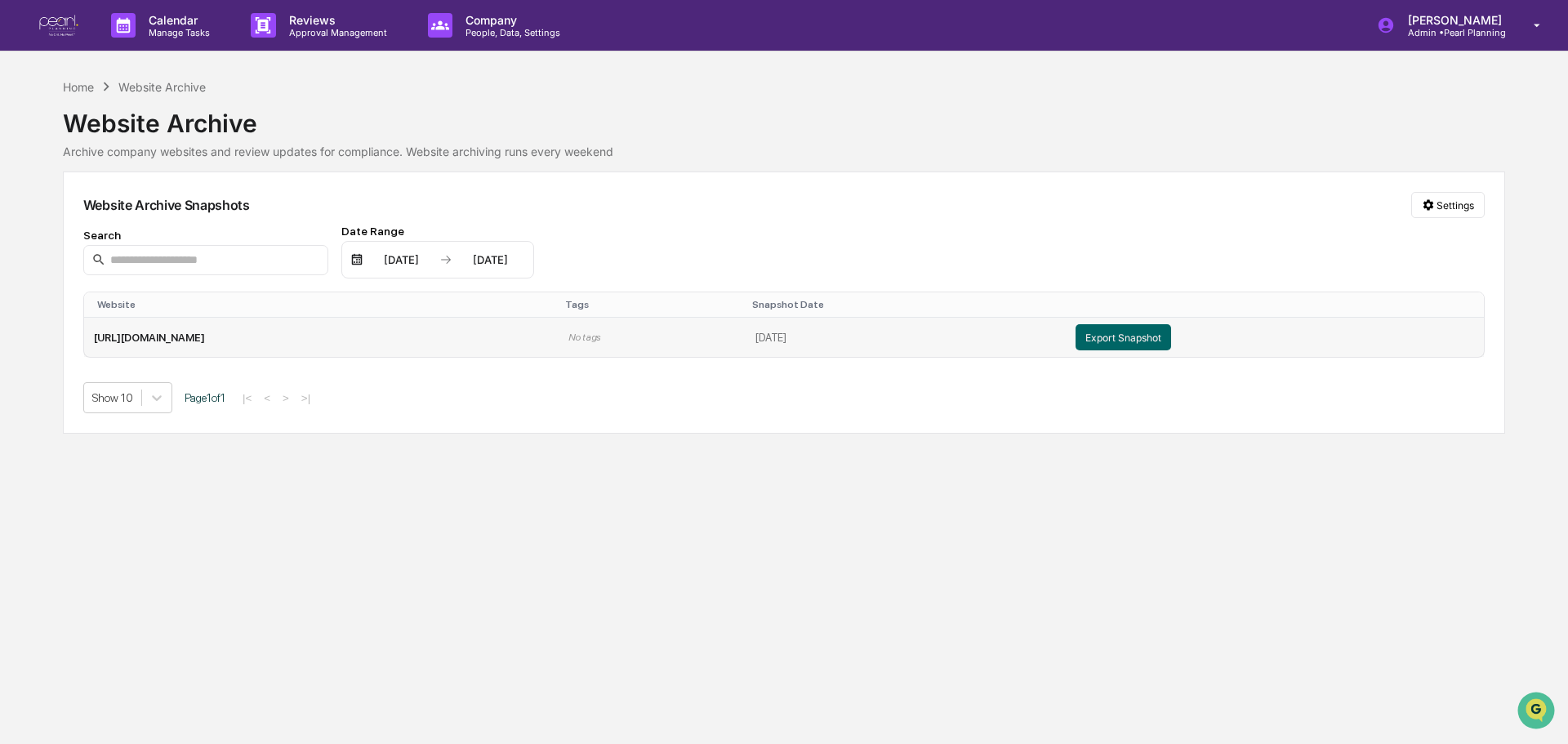
click at [468, 328] on td "[URL][DOMAIN_NAME]" at bounding box center [321, 337] width 475 height 39
click at [157, 339] on td "[URL][DOMAIN_NAME]" at bounding box center [321, 337] width 475 height 39
click at [329, 27] on p "Approval Management" at bounding box center [336, 33] width 119 height 12
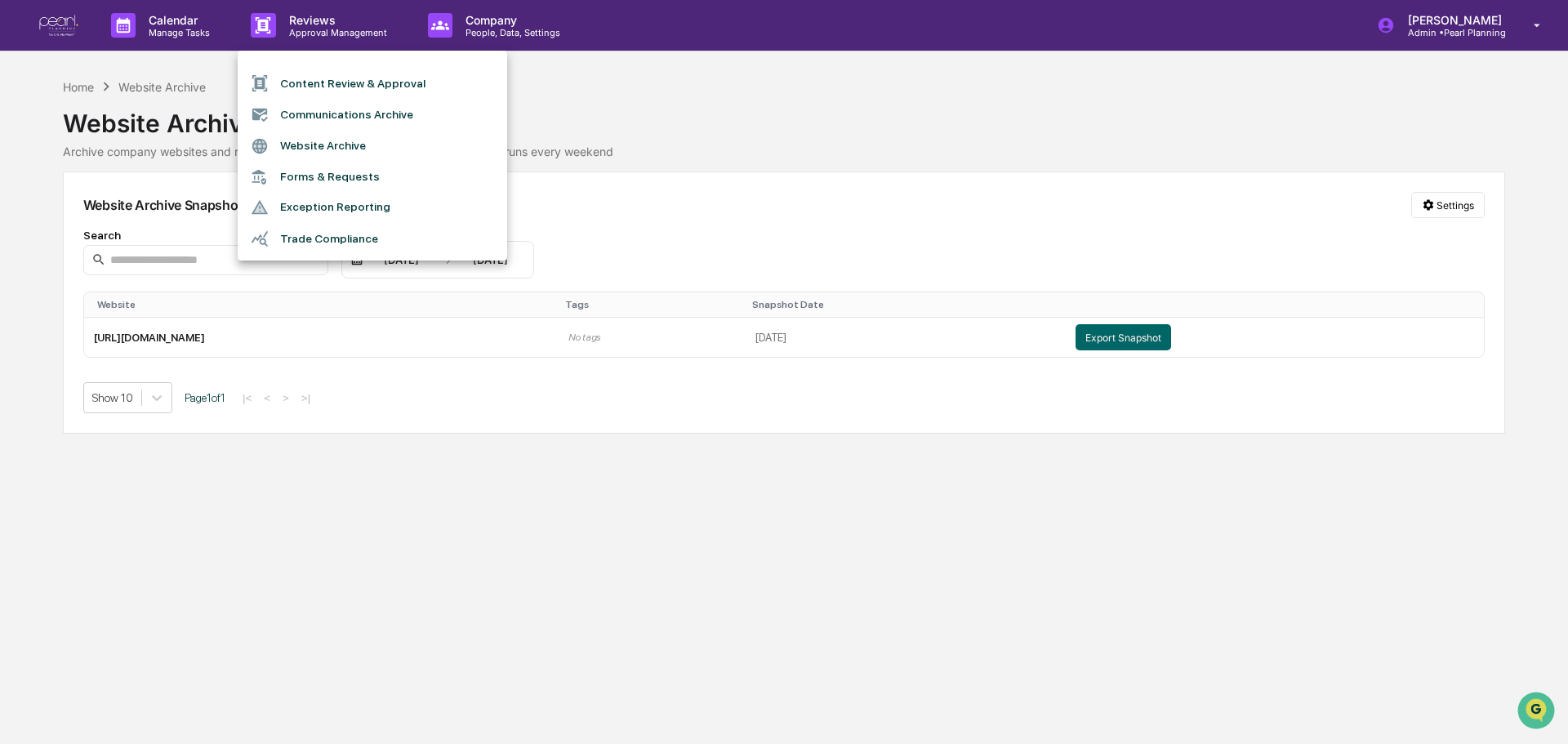
click at [382, 187] on li "Forms & Requests" at bounding box center [372, 176] width 270 height 30
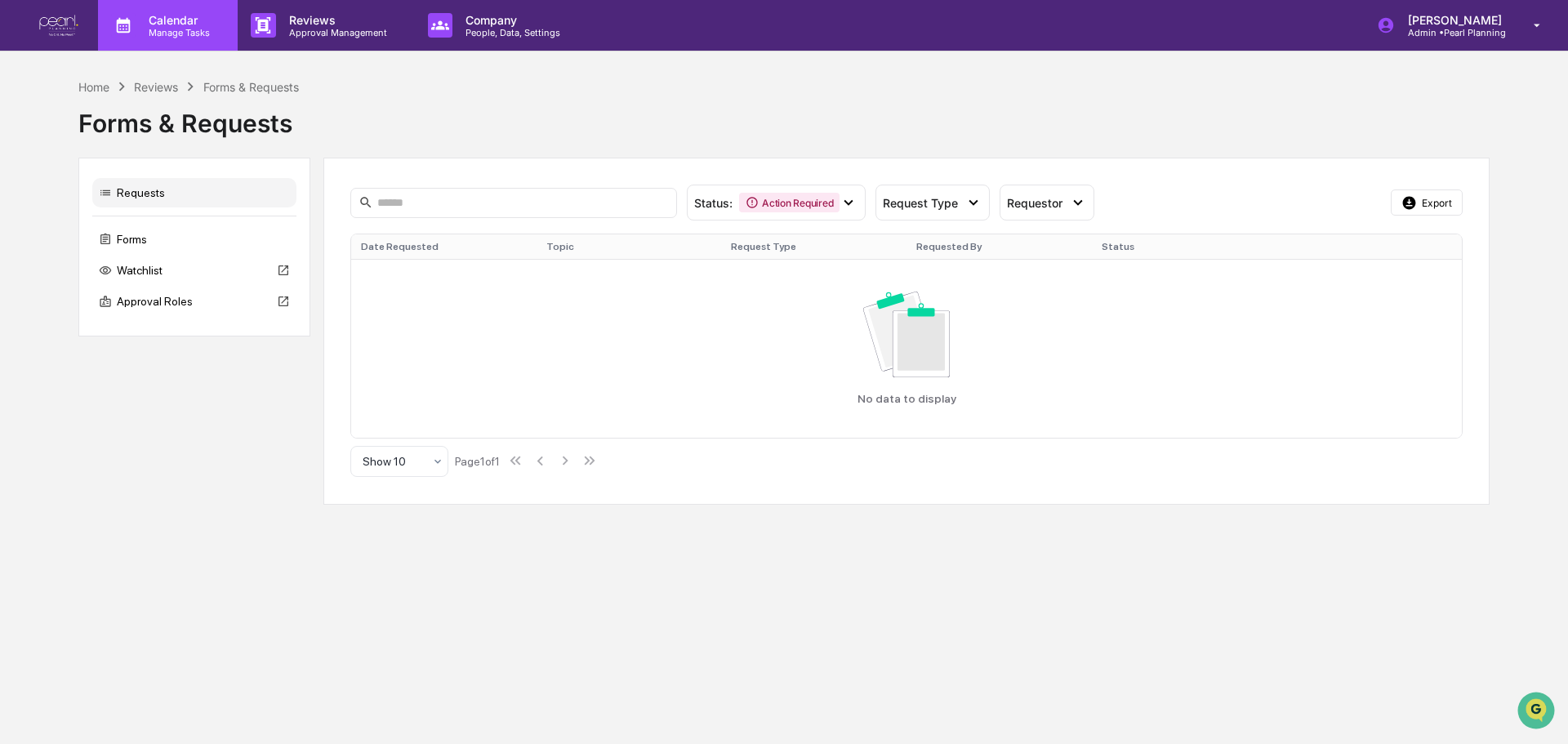
click at [172, 29] on p "Manage Tasks" at bounding box center [176, 33] width 82 height 12
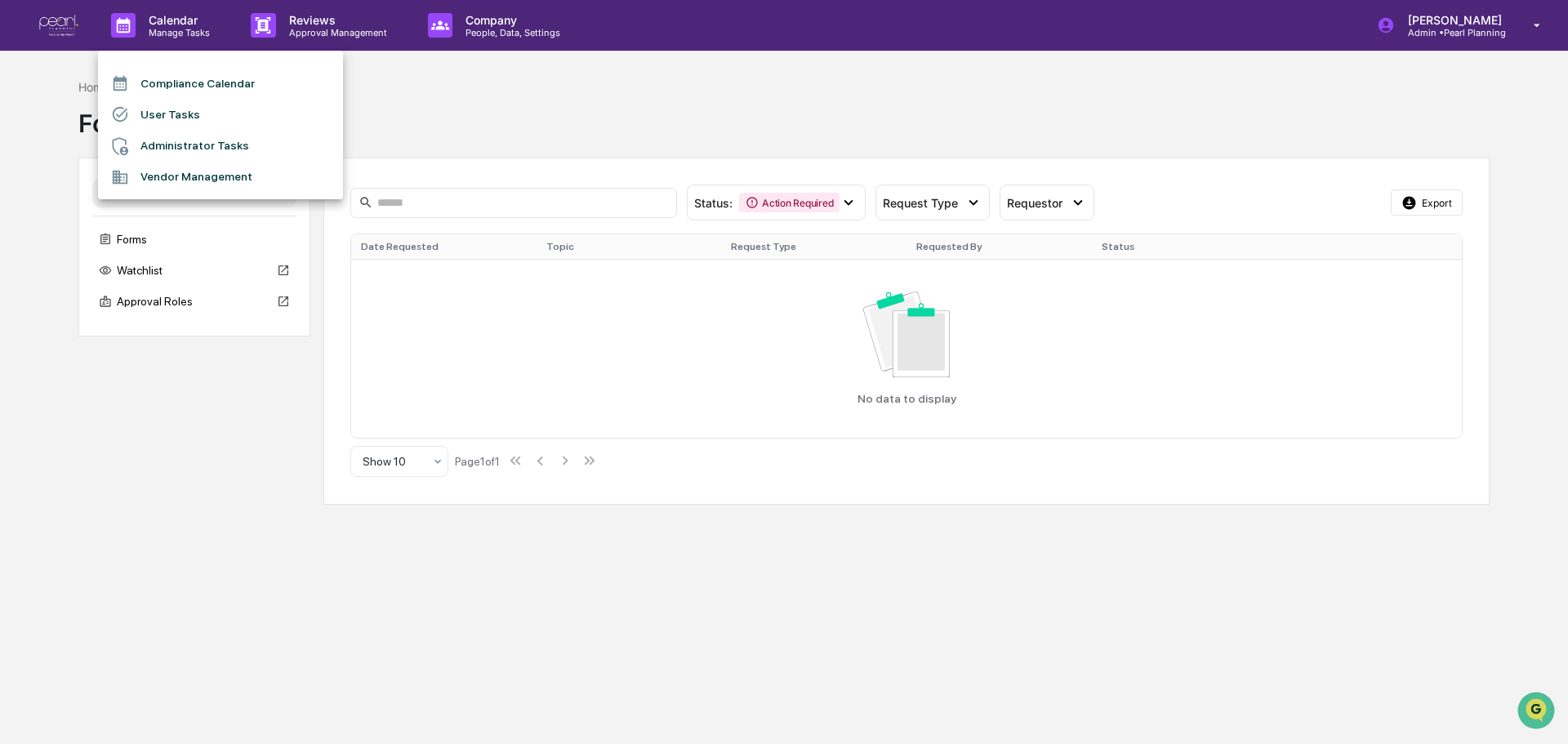
click at [175, 111] on li "User Tasks" at bounding box center [220, 114] width 245 height 31
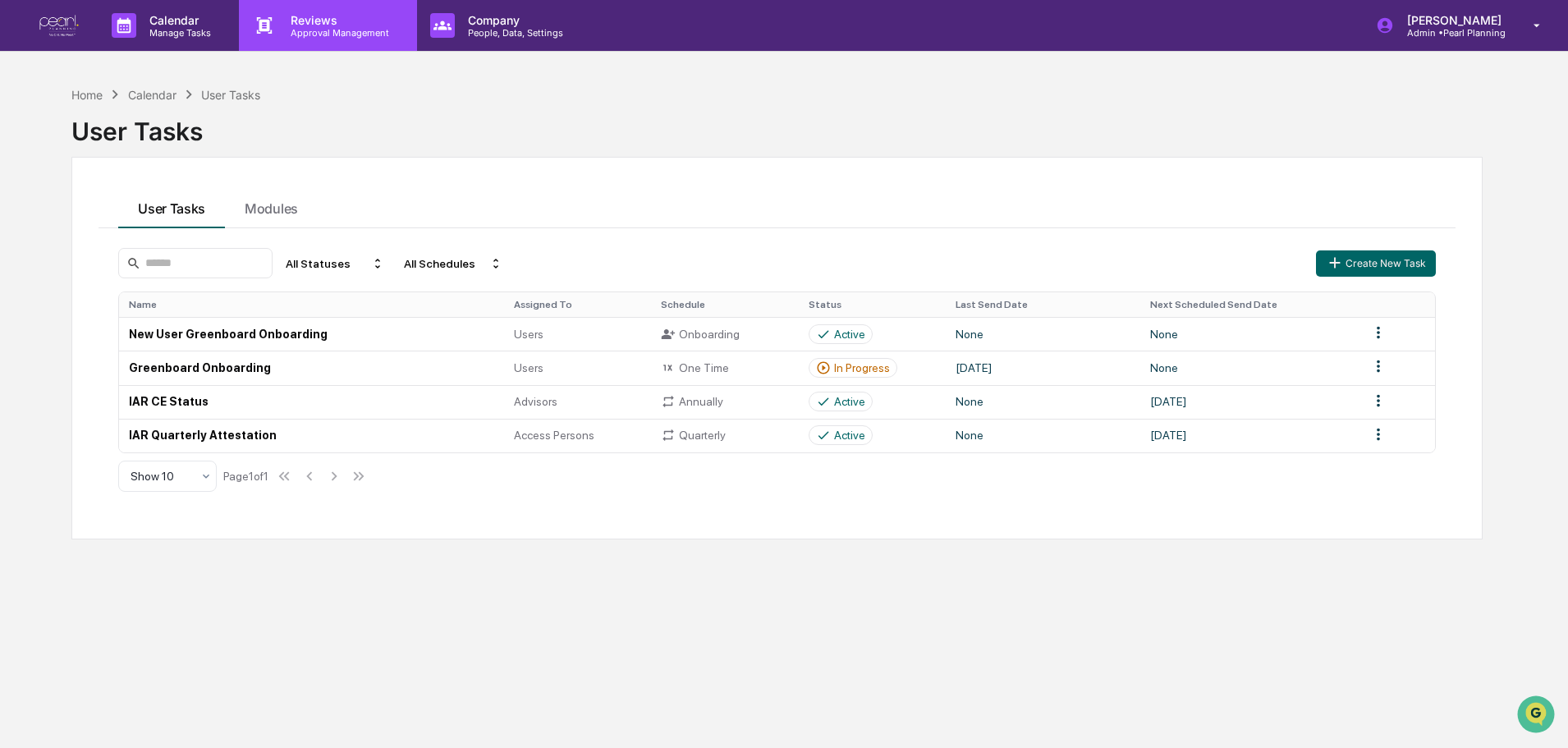
click at [309, 20] on p "Reviews" at bounding box center [338, 19] width 120 height 14
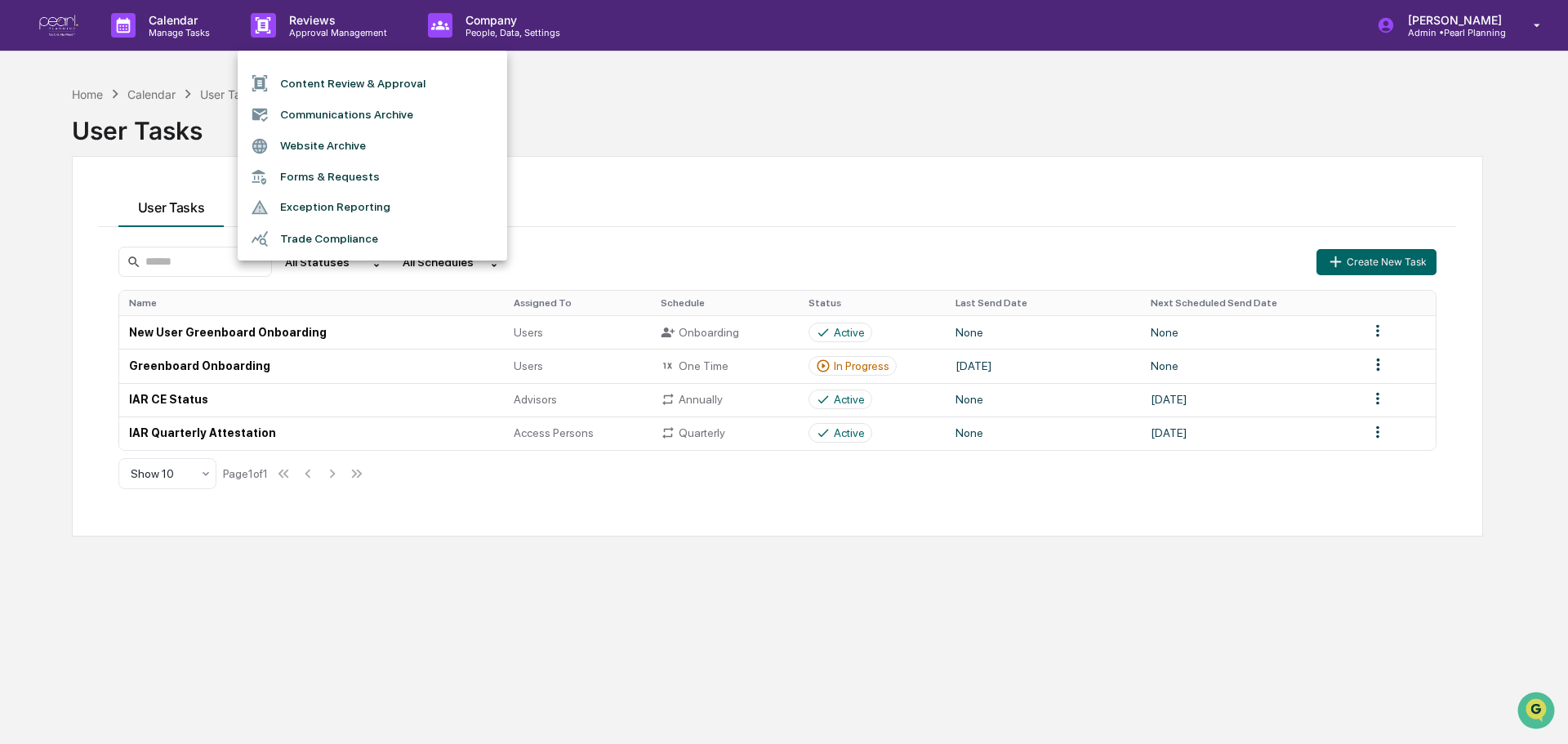
click at [345, 79] on li "Content Review & Approval" at bounding box center [372, 83] width 270 height 31
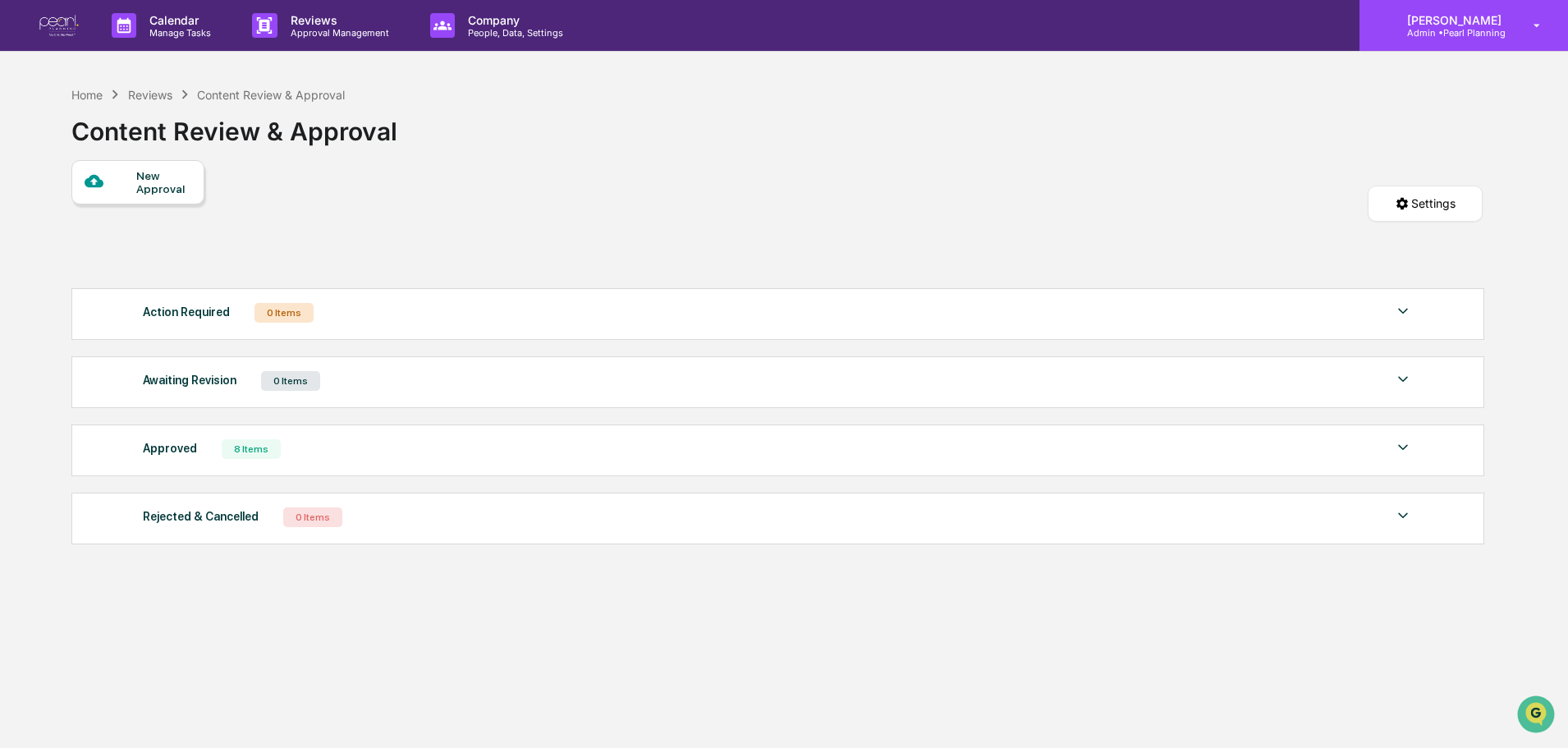
click at [1470, 24] on p "[PERSON_NAME]" at bounding box center [1452, 19] width 116 height 14
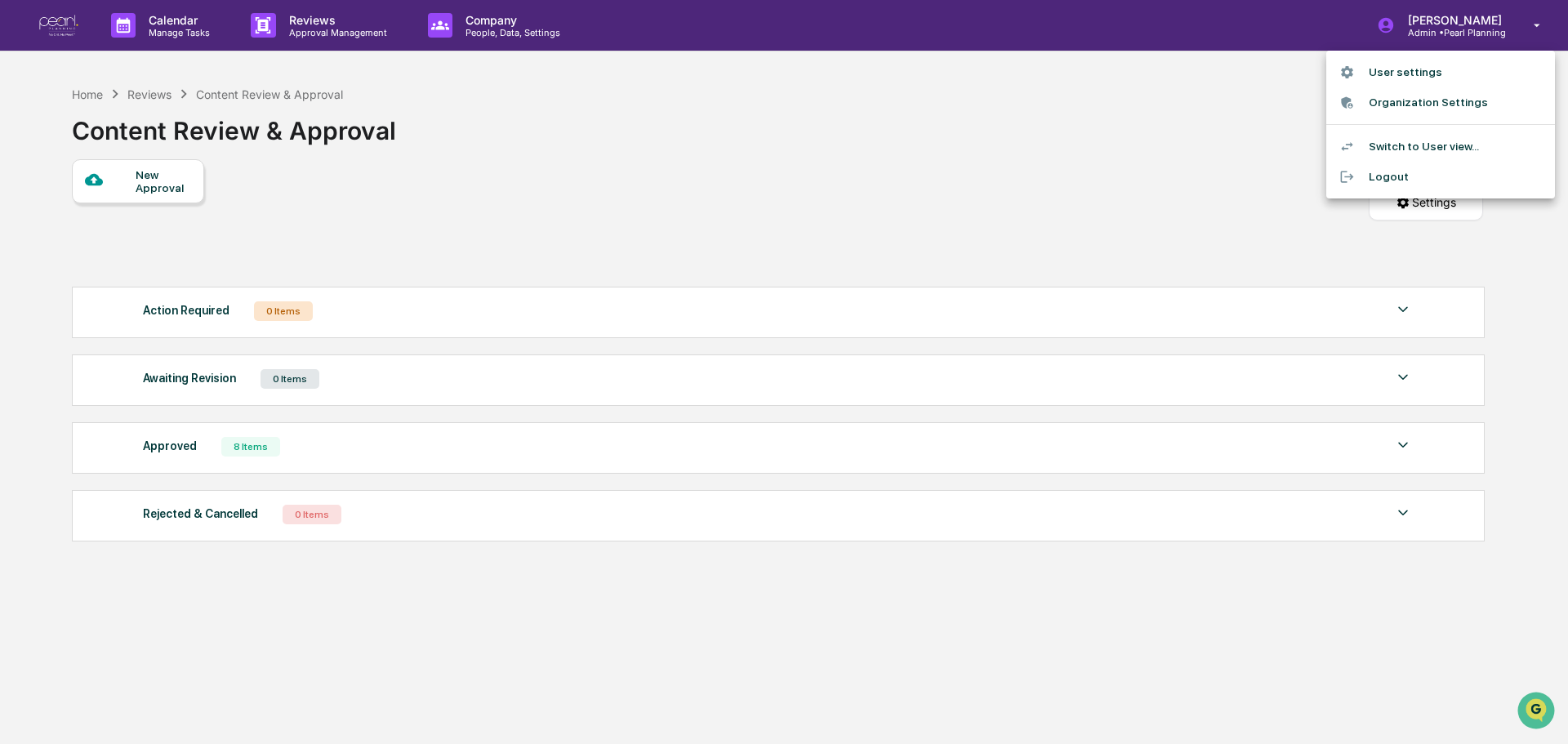
click at [1410, 144] on li "Switch to User view..." at bounding box center [1440, 146] width 228 height 30
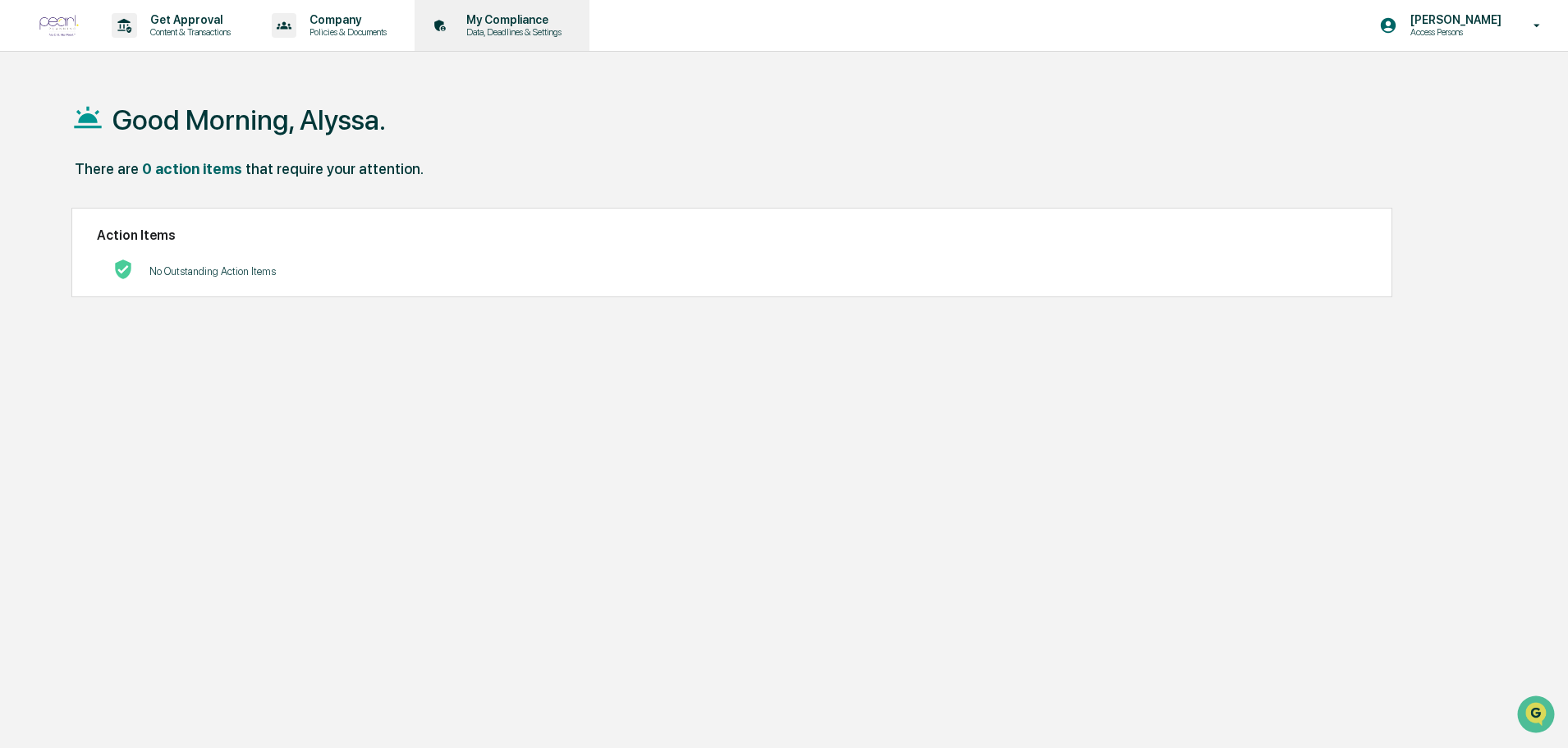
click at [536, 25] on p "My Compliance" at bounding box center [511, 19] width 116 height 13
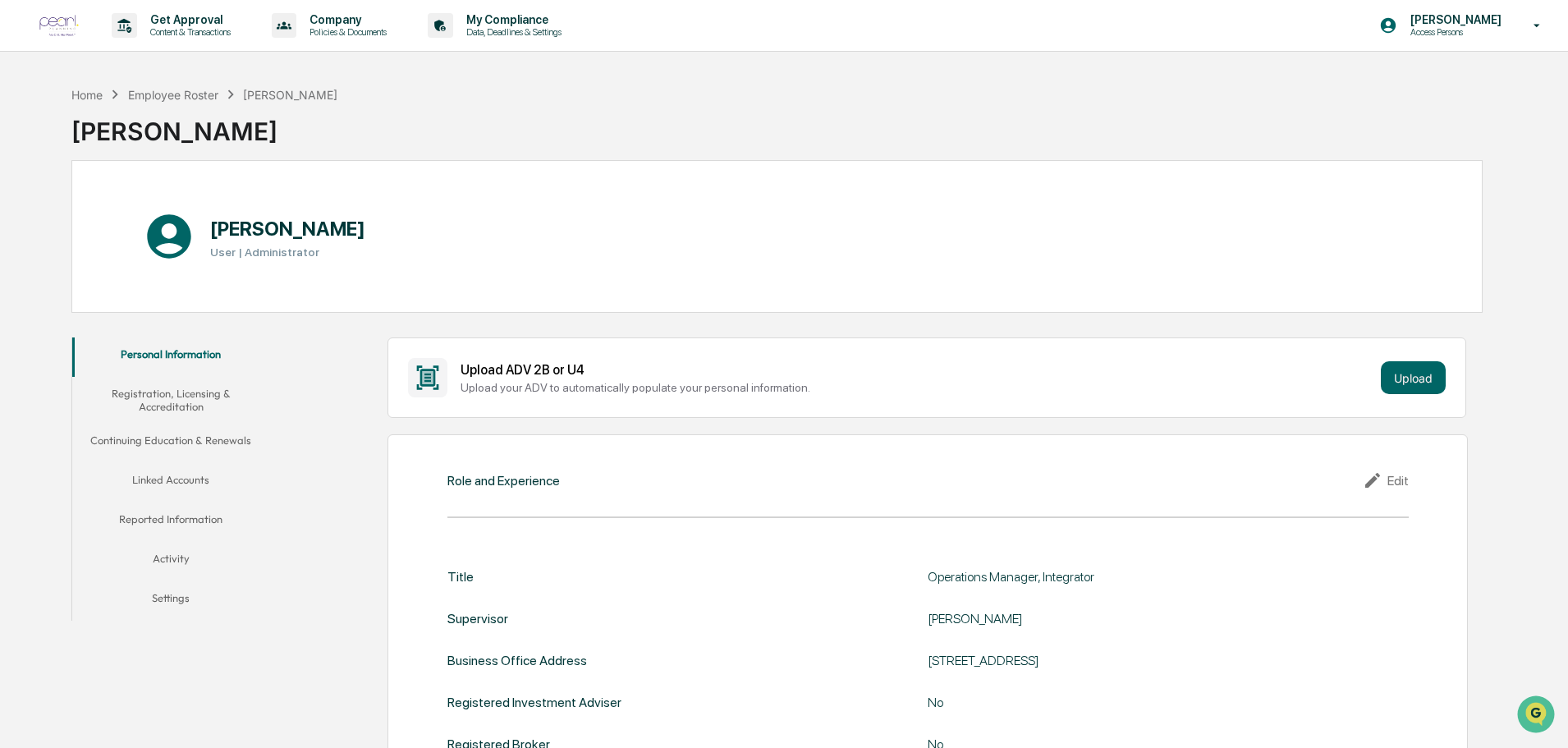
click at [168, 487] on button "Linked Accounts" at bounding box center [171, 482] width 197 height 39
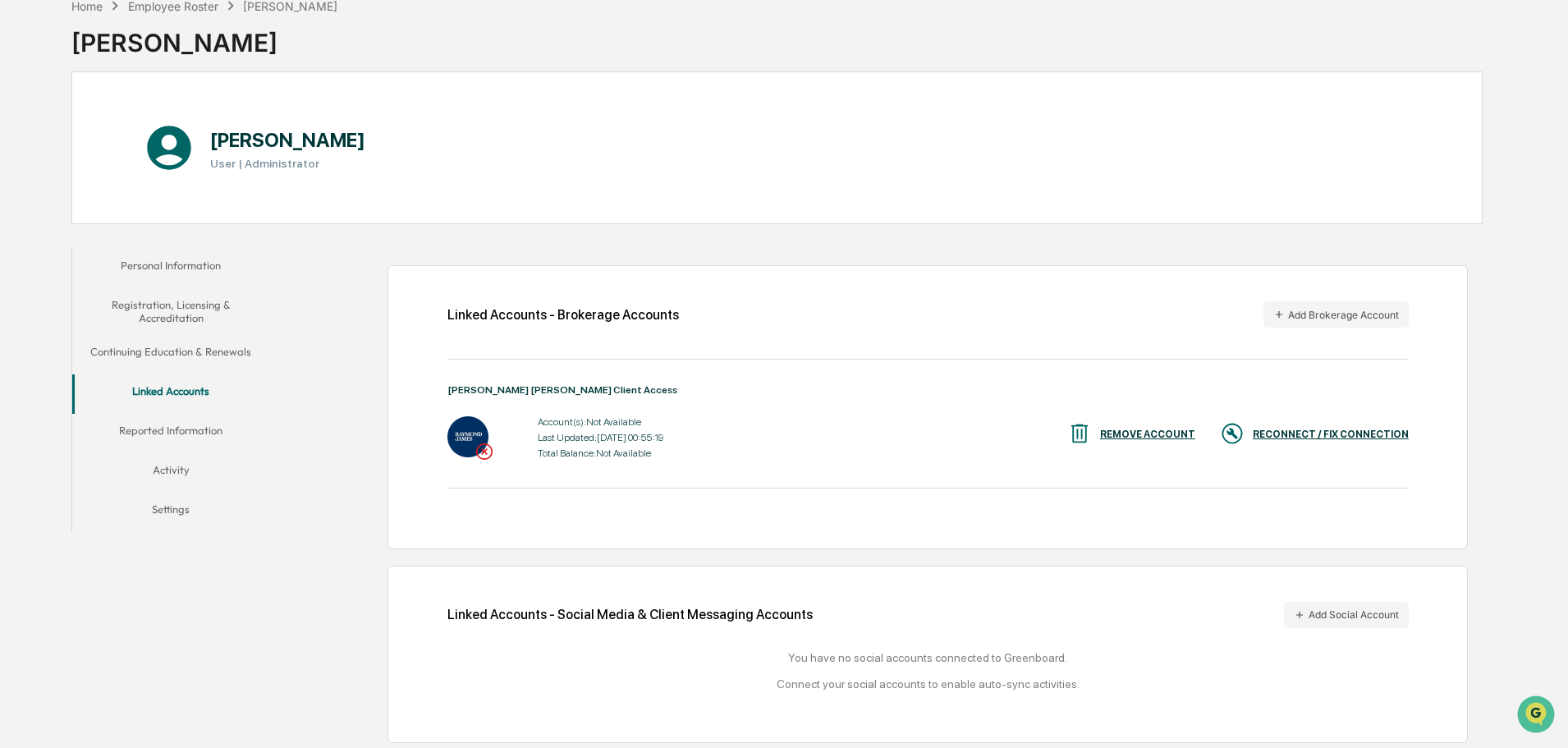
scroll to position [92, 0]
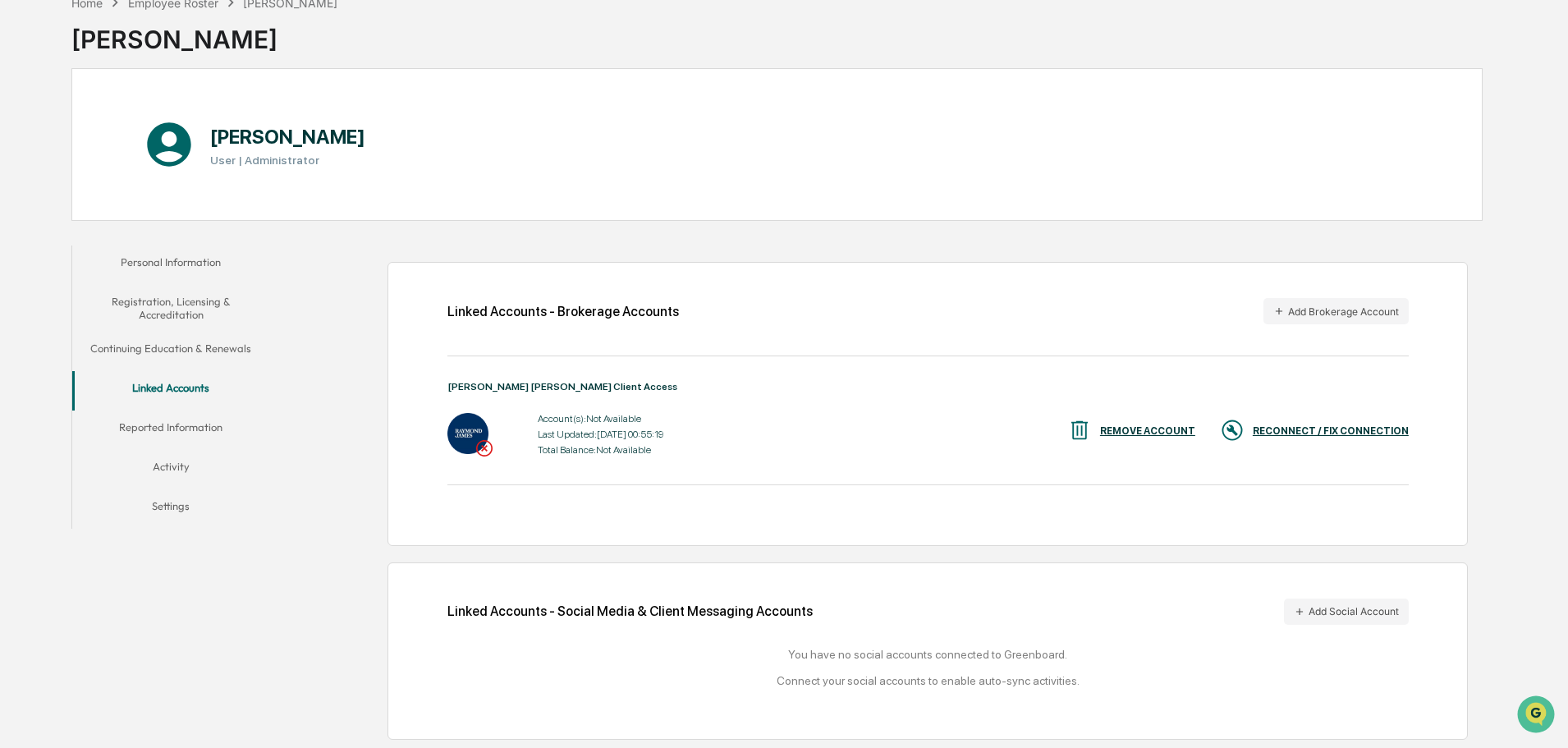
click at [156, 430] on button "Reported Information" at bounding box center [171, 429] width 197 height 39
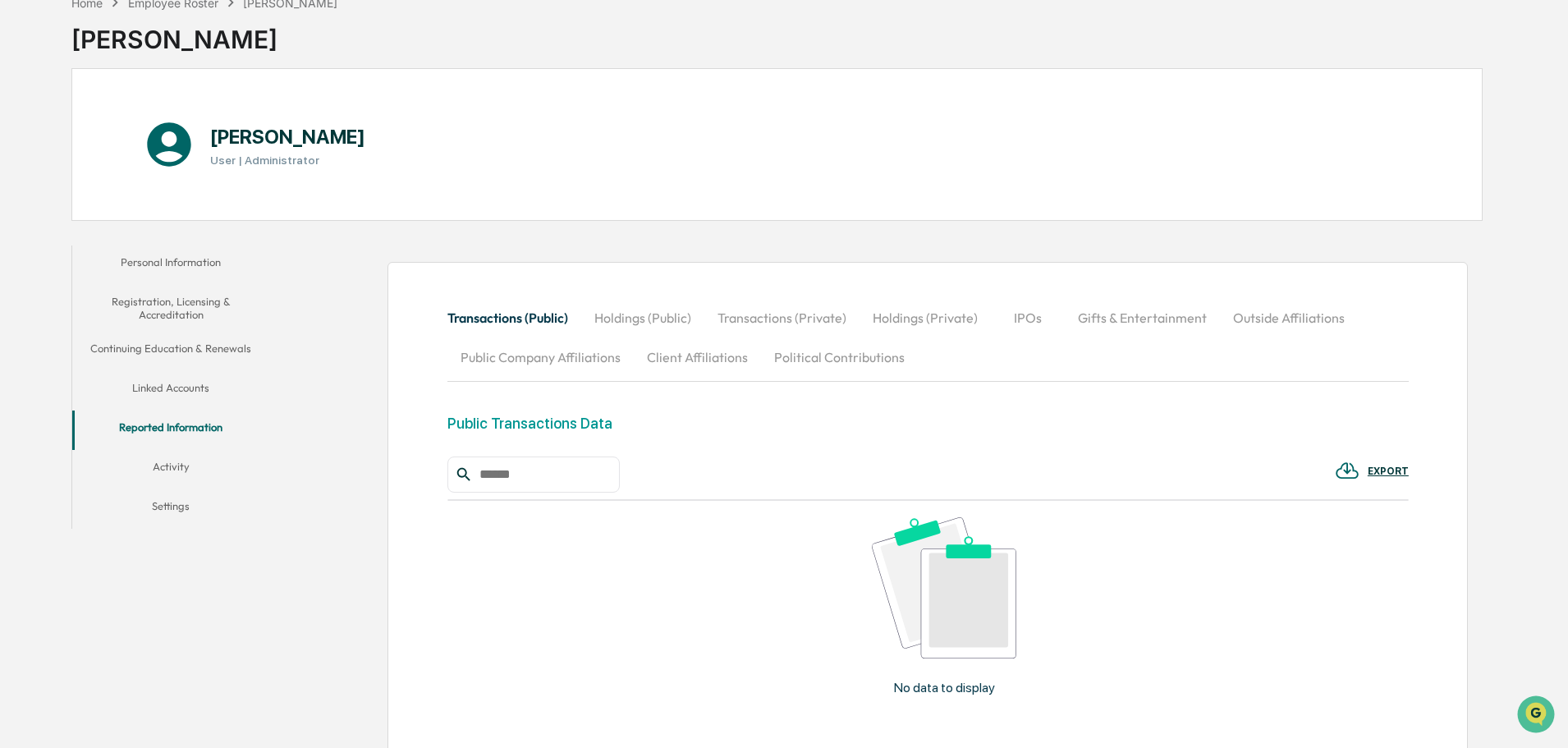
click at [167, 466] on button "Activity" at bounding box center [171, 469] width 197 height 39
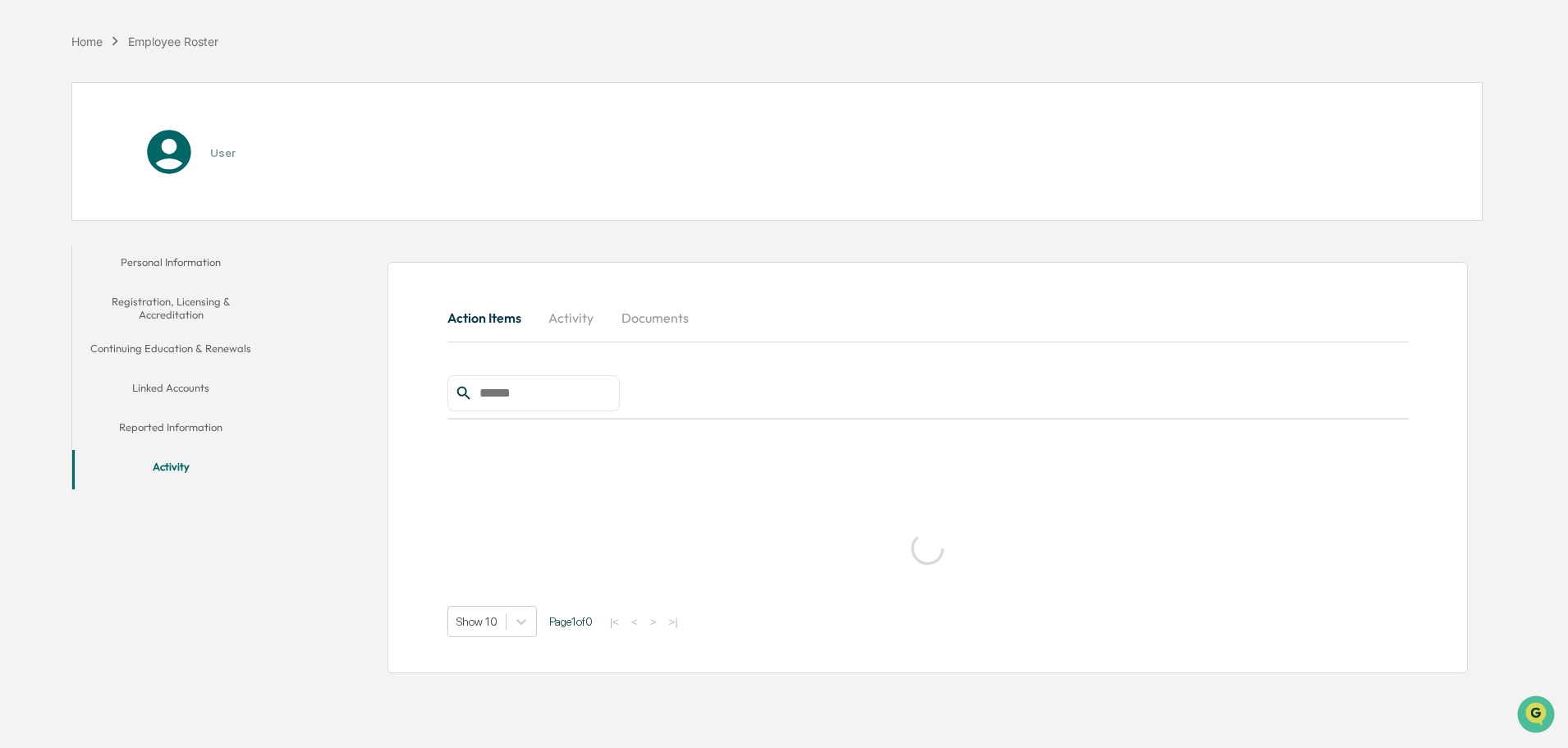
scroll to position [78, 0]
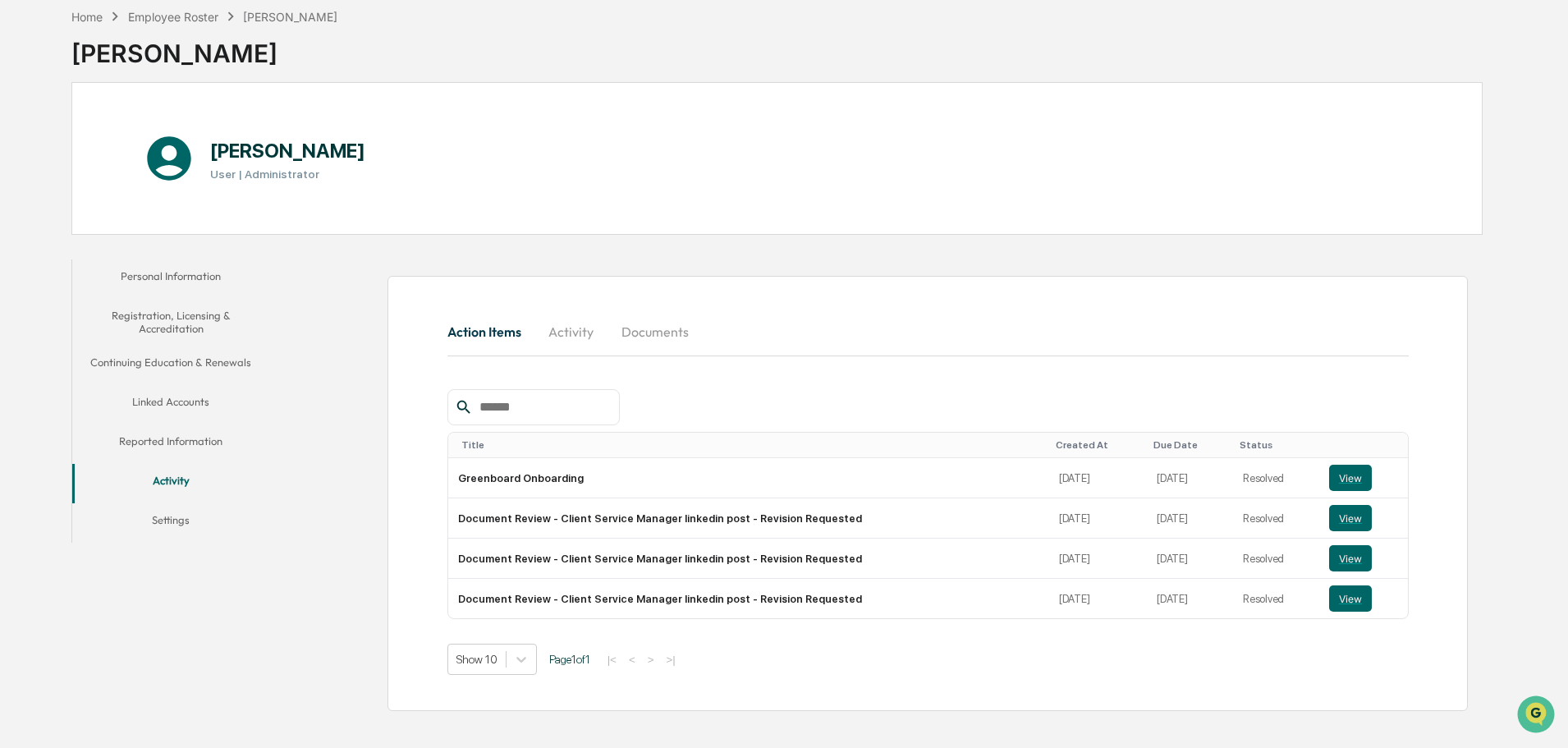
click at [166, 522] on button "Settings" at bounding box center [171, 523] width 197 height 39
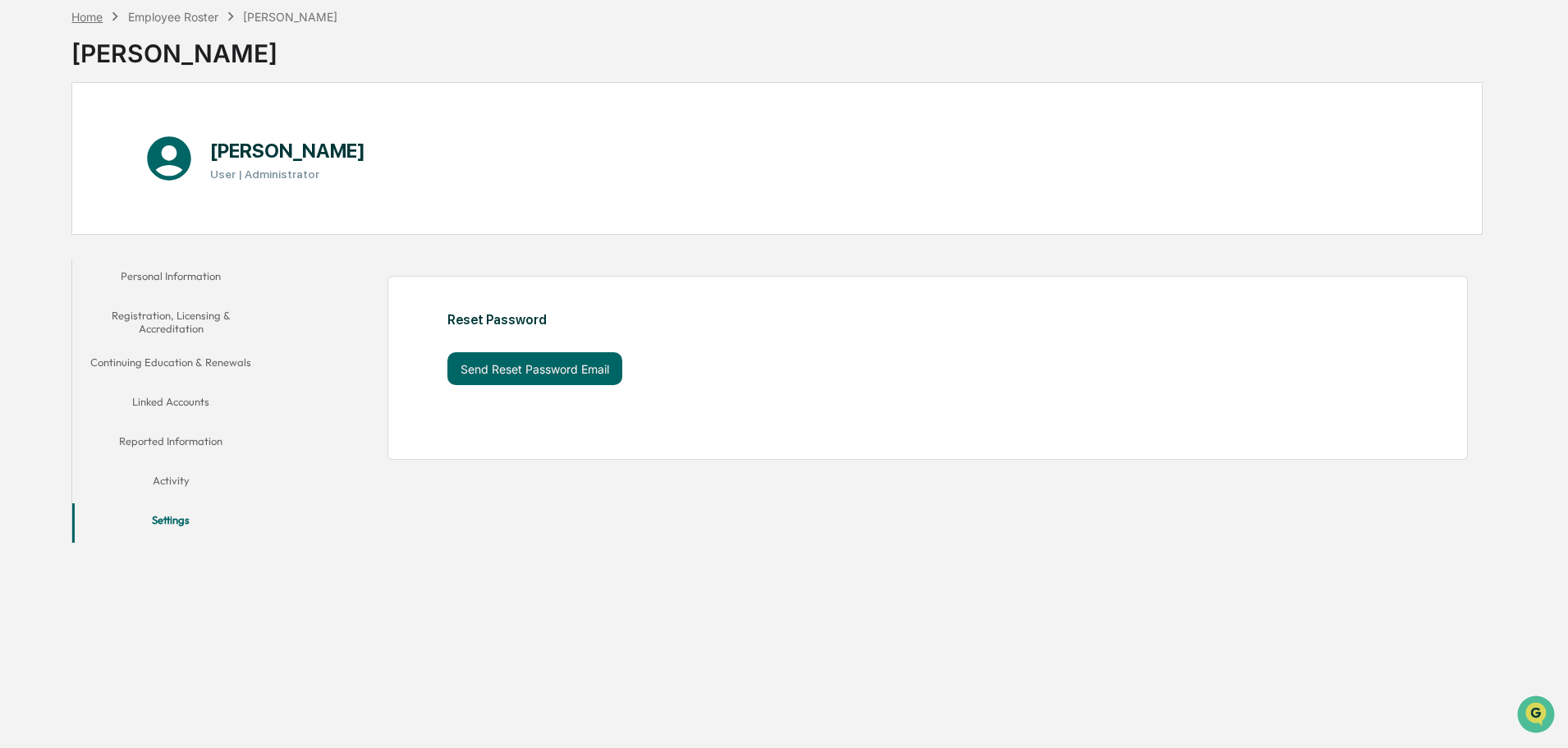
click at [82, 19] on div "Home" at bounding box center [87, 16] width 31 height 14
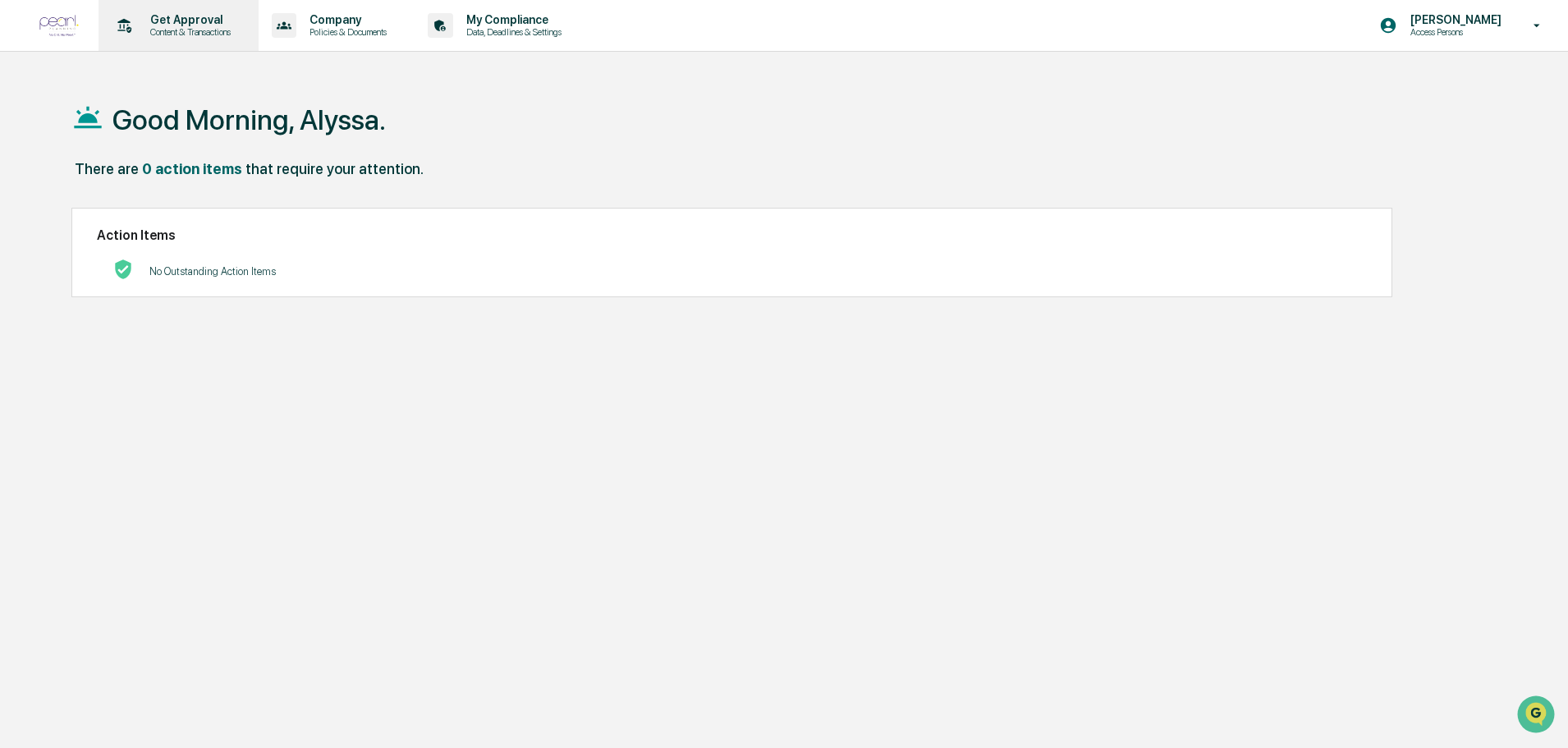
click at [204, 40] on div "Get Approval Content & Transactions" at bounding box center [177, 25] width 143 height 51
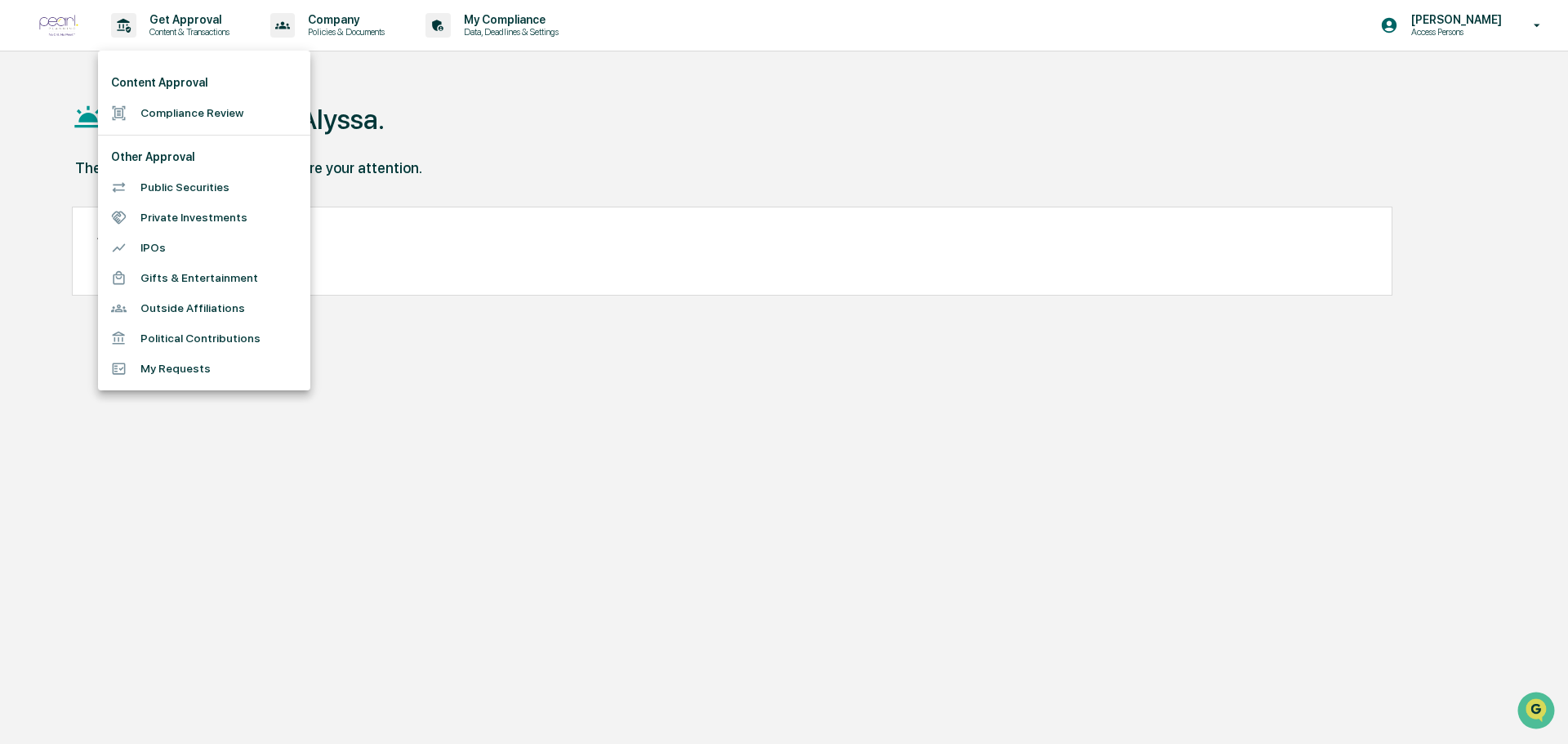
click at [185, 109] on li "Compliance Review" at bounding box center [204, 113] width 212 height 30
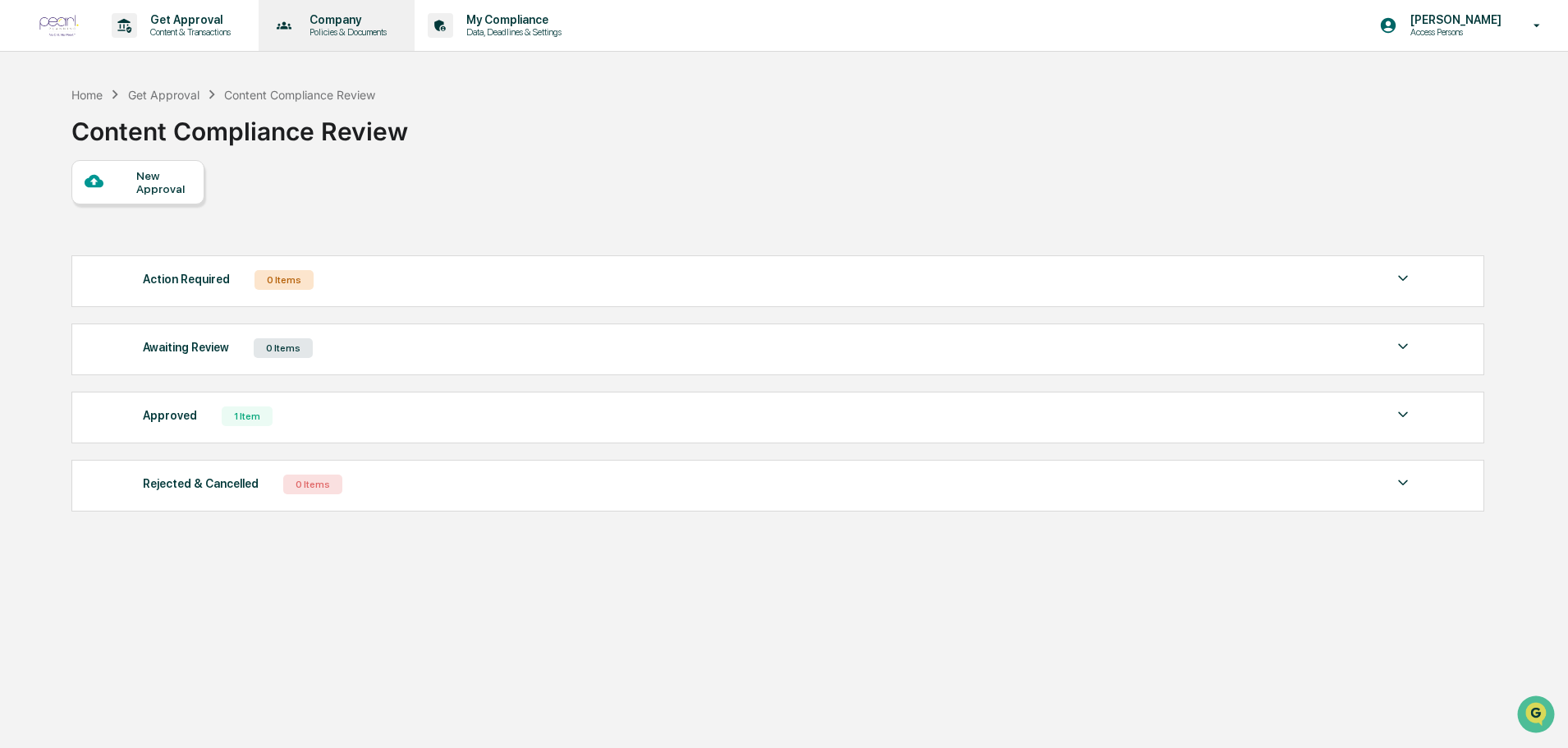
click at [328, 9] on div "Company Policies & Documents" at bounding box center [335, 25] width 141 height 51
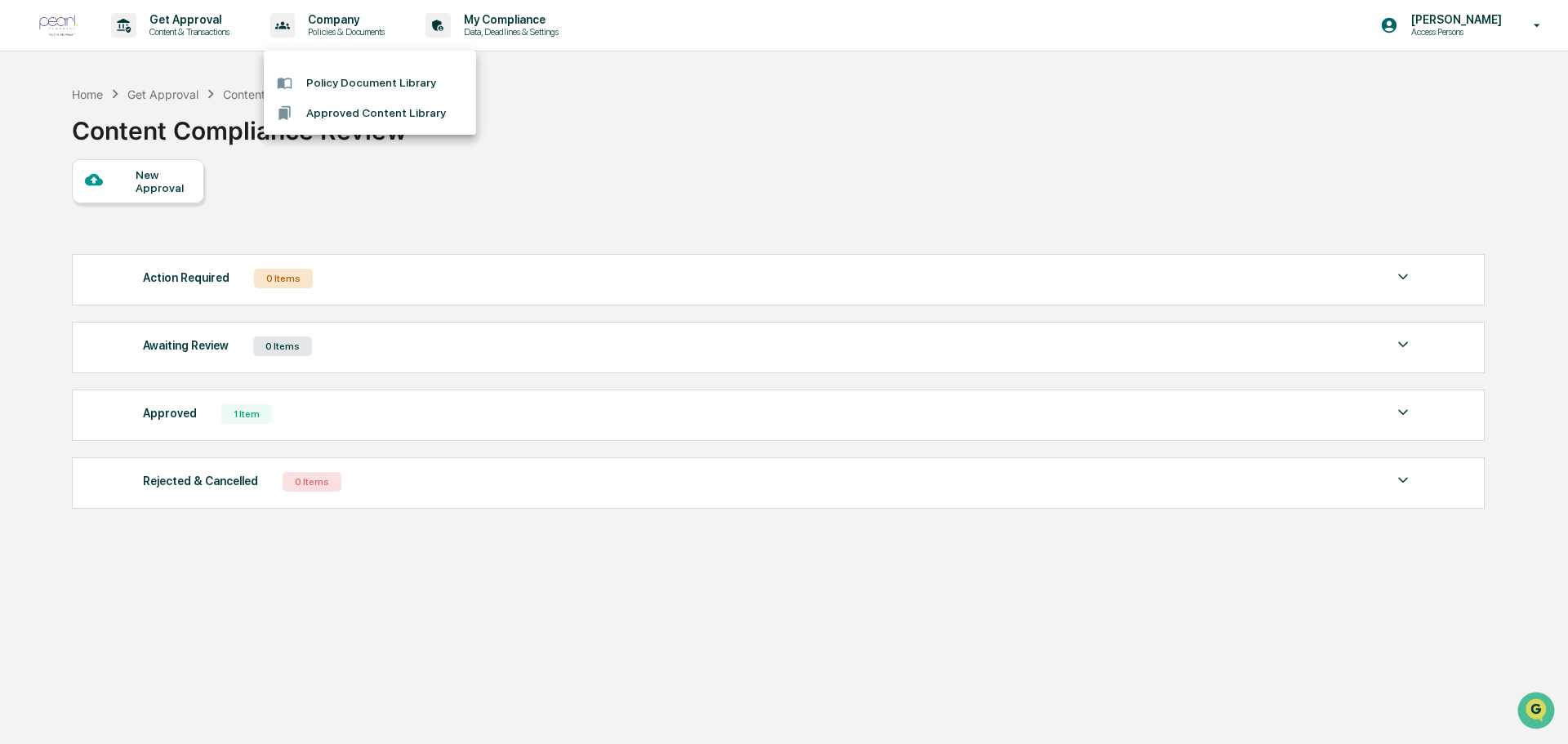
click at [618, 118] on div at bounding box center [784, 372] width 1568 height 744
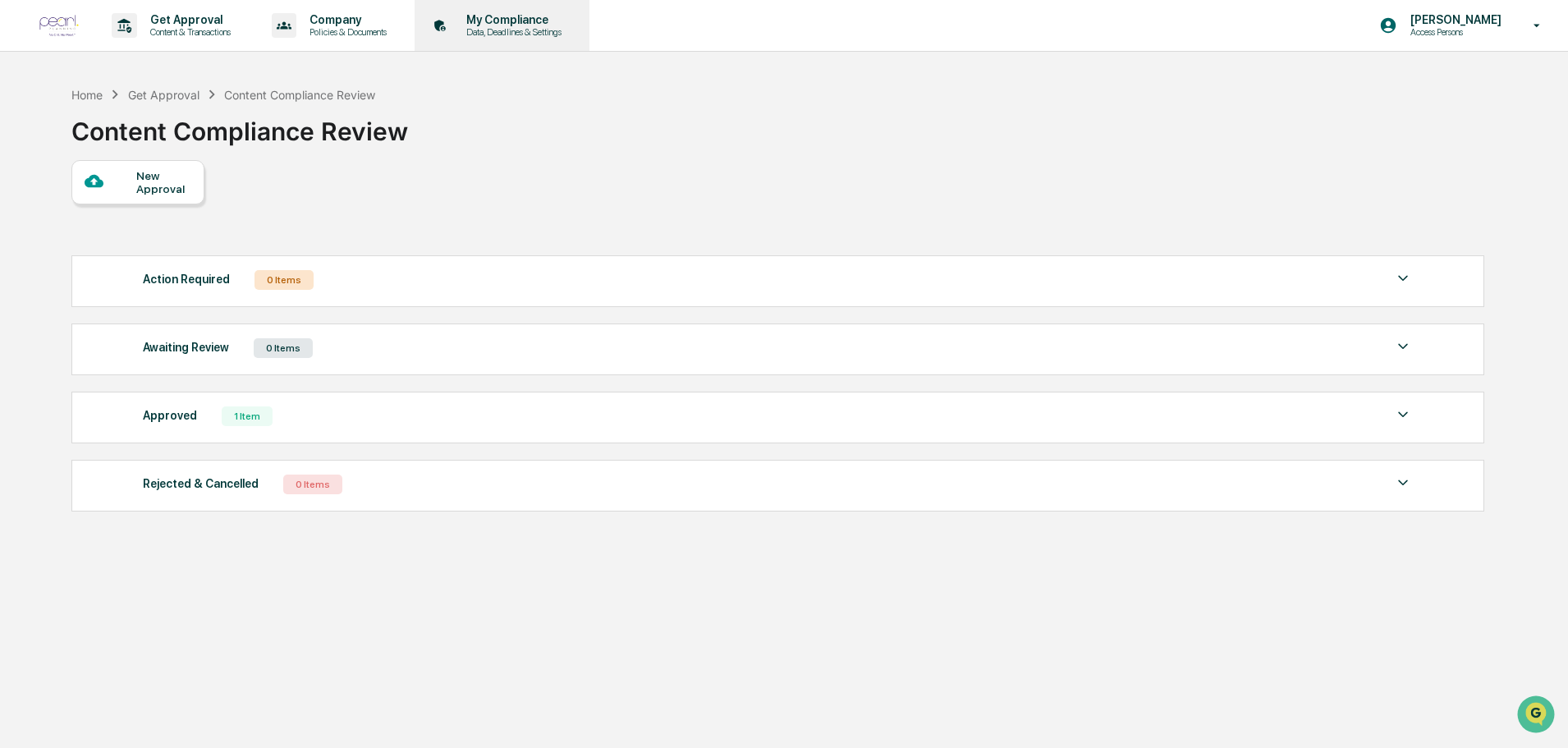
click at [505, 22] on p "My Compliance" at bounding box center [511, 19] width 116 height 13
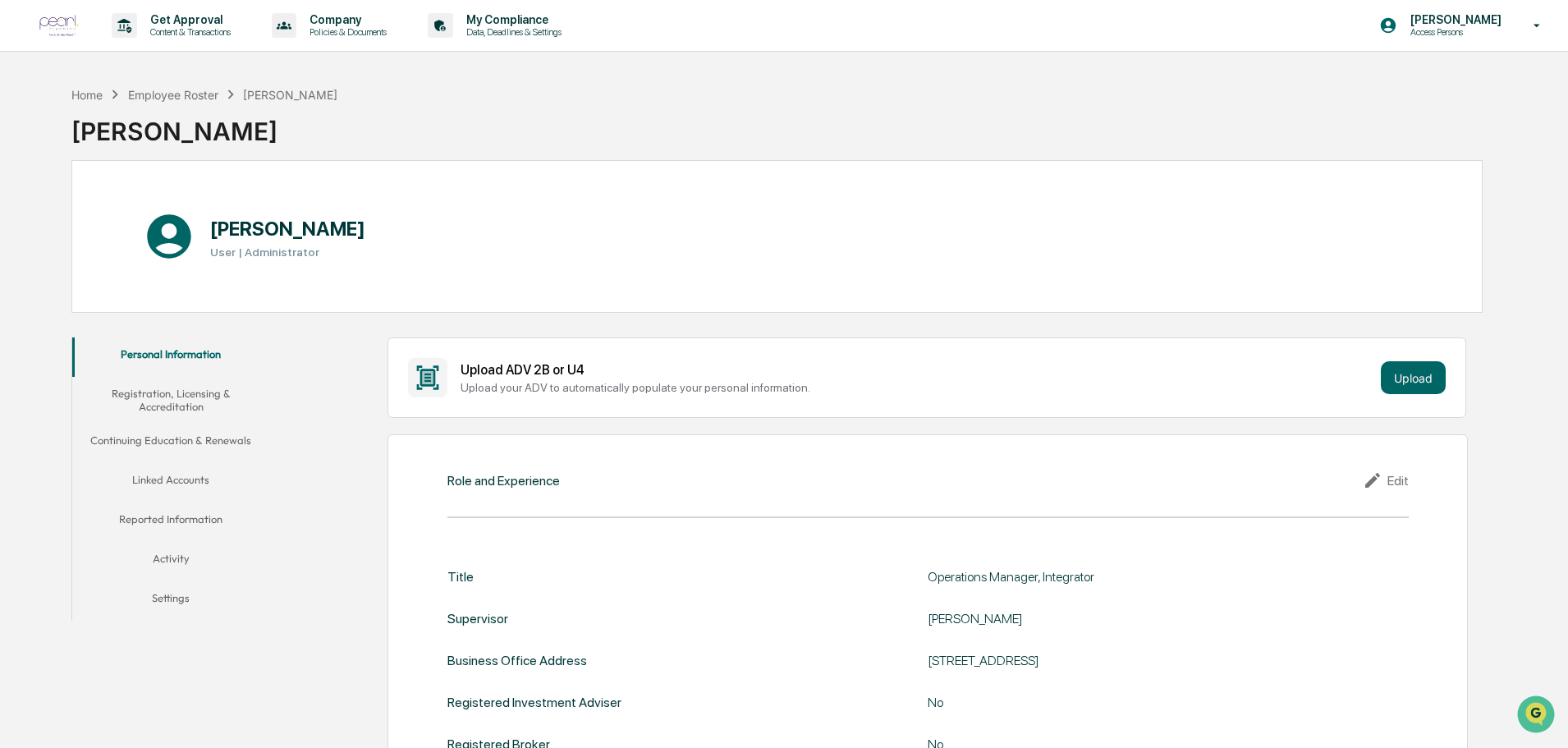
scroll to position [82, 0]
